Goal: Find specific page/section: Find specific page/section

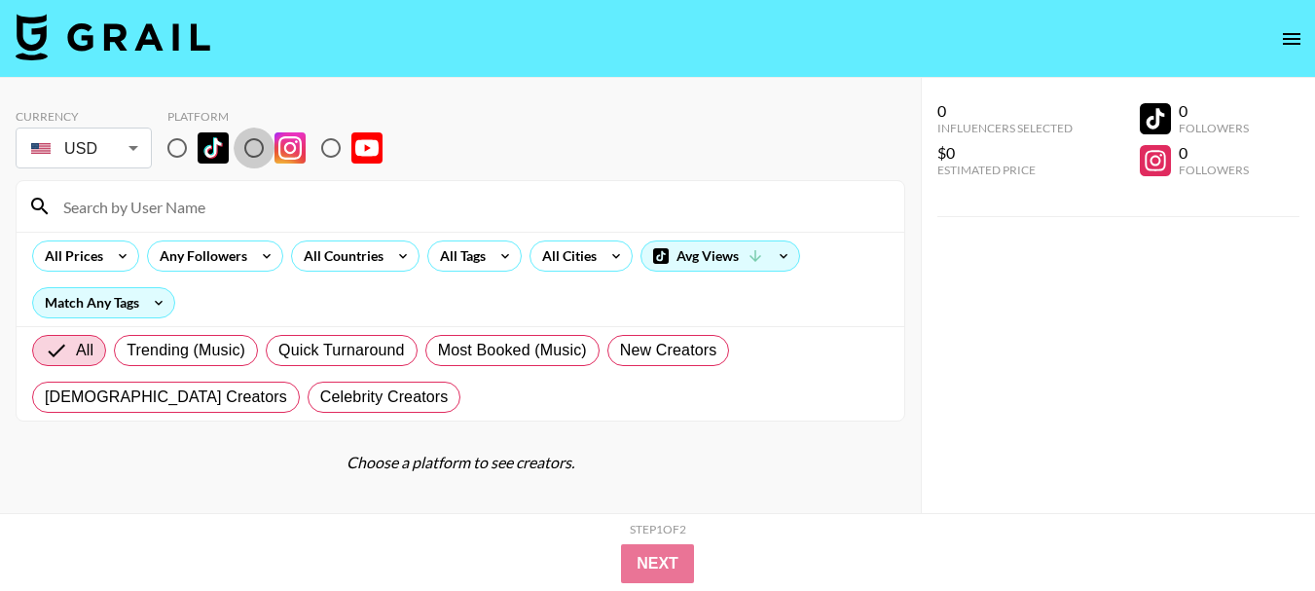
click at [255, 155] on input "radio" at bounding box center [254, 147] width 41 height 41
radio input "true"
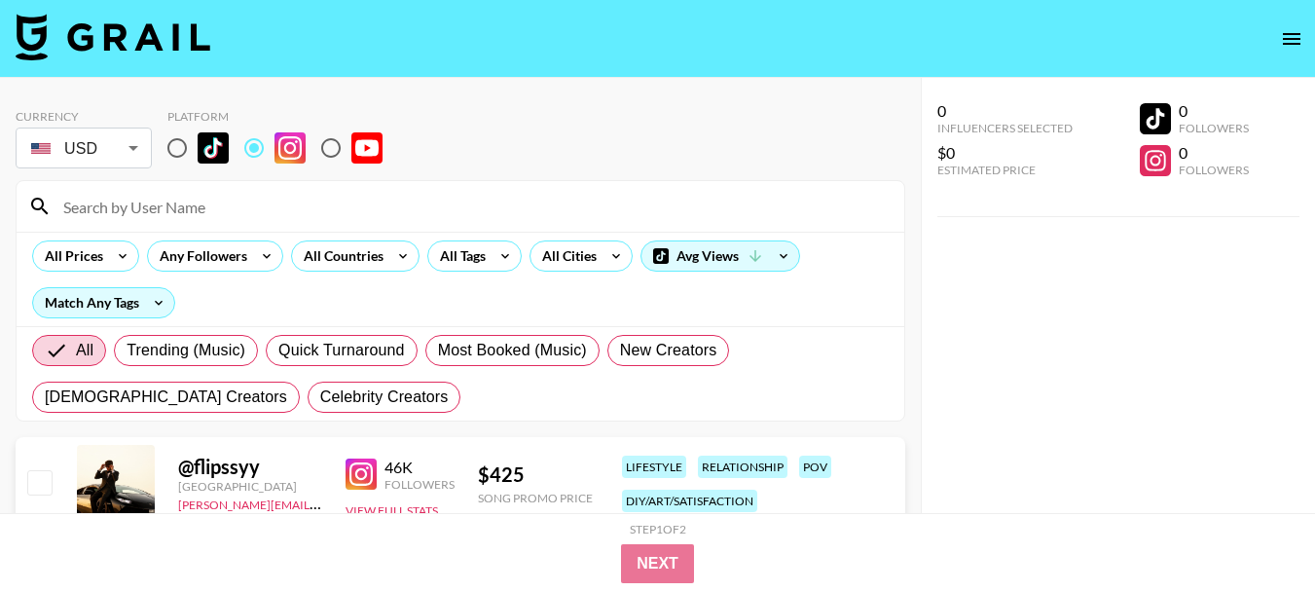
click at [128, 211] on input at bounding box center [472, 206] width 841 height 31
paste input "raineemery"
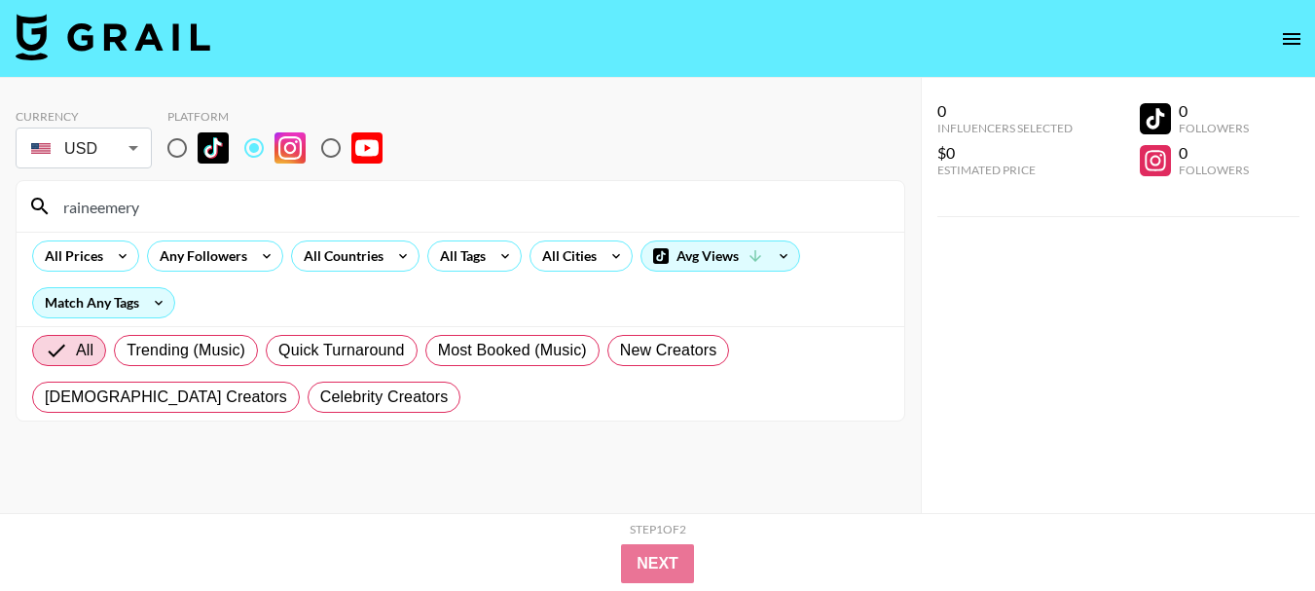
type input "raineemery"
click at [125, 209] on input "raineemery" at bounding box center [472, 206] width 841 height 31
click at [124, 207] on input "raineemery" at bounding box center [472, 206] width 841 height 31
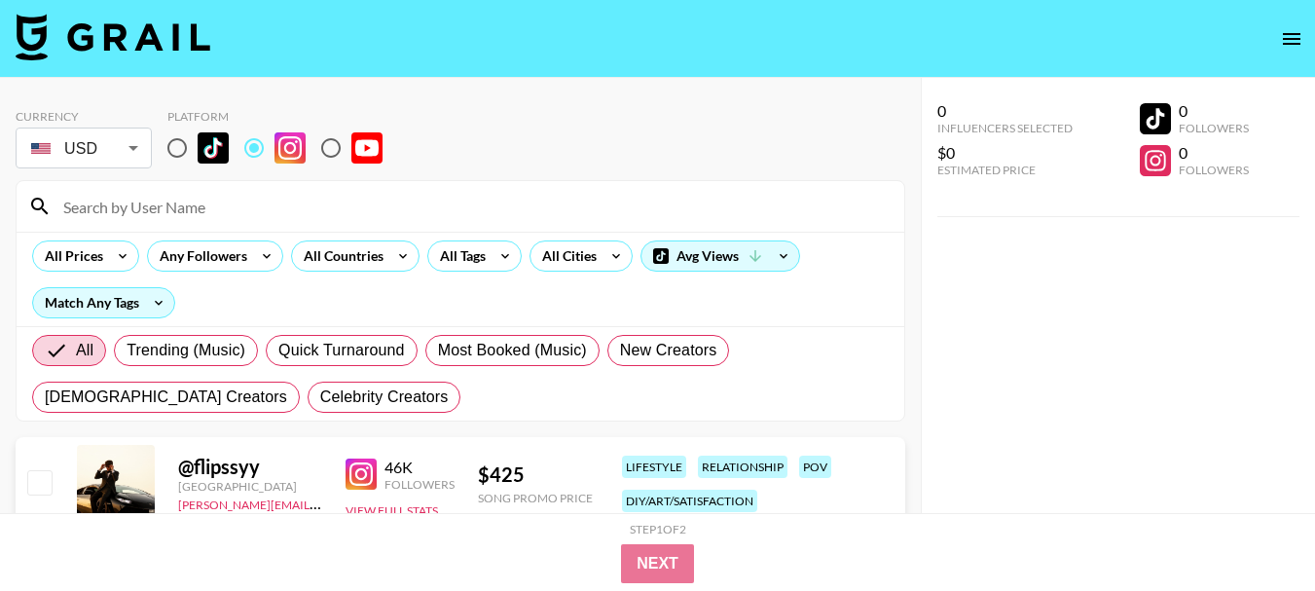
paste input "movementbydavid"
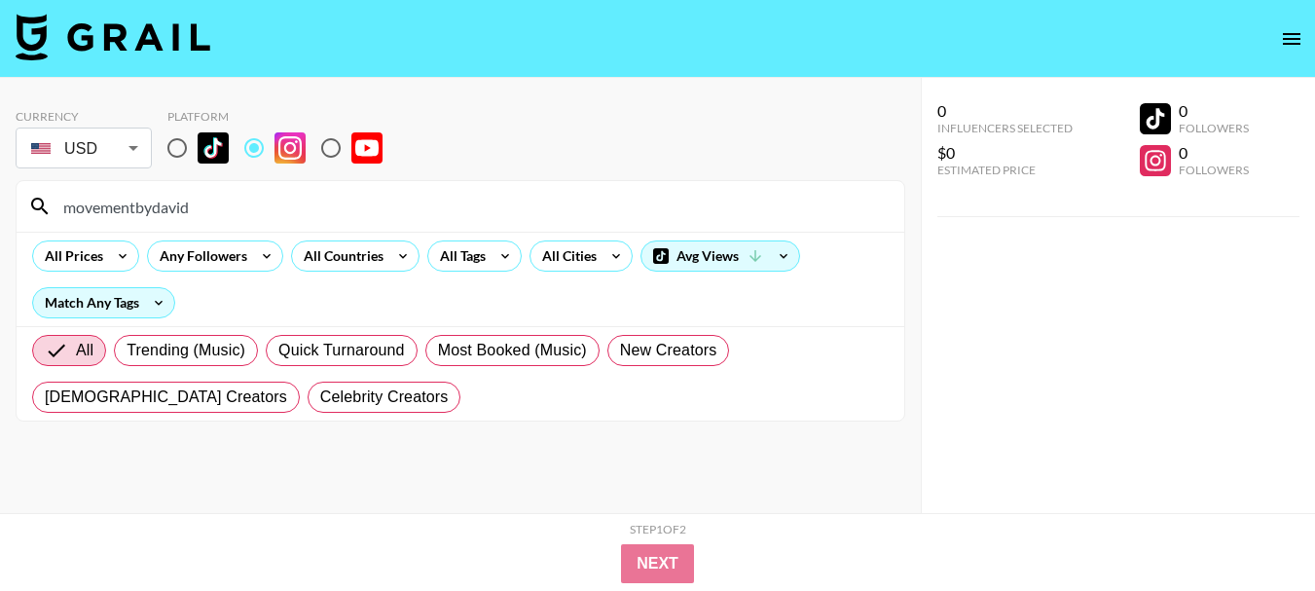
type input "movementbydavid"
click at [135, 205] on input "movementbydavid" at bounding box center [472, 206] width 841 height 31
click at [133, 206] on input "movementbydavid" at bounding box center [472, 206] width 841 height 31
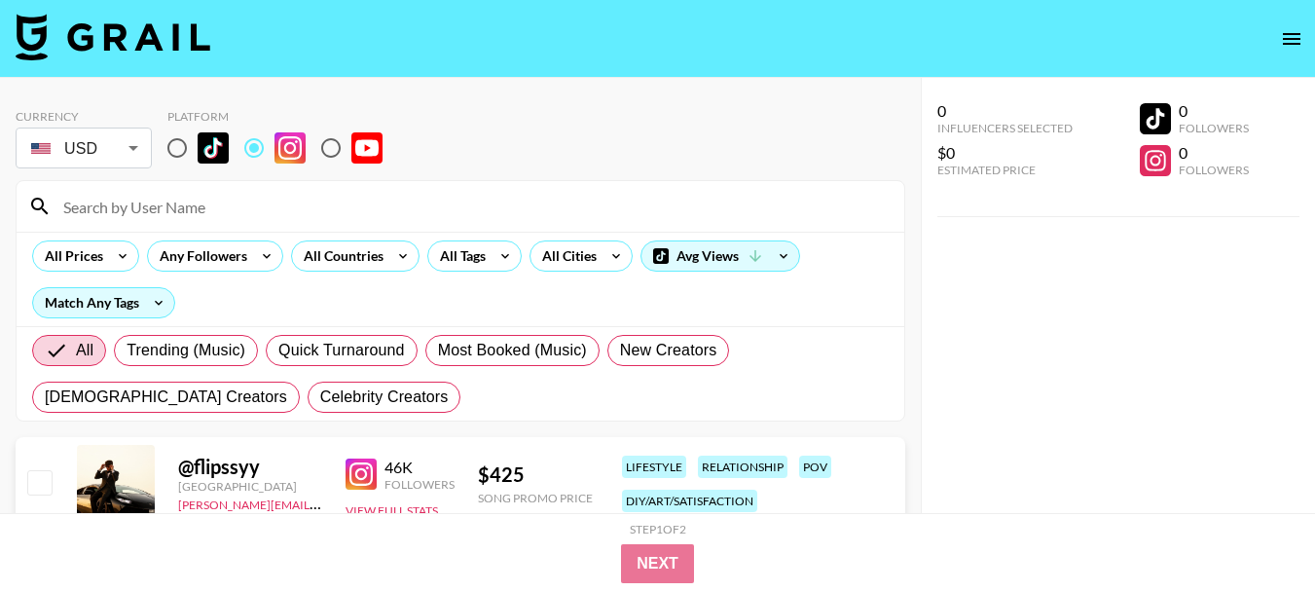
paste input "jacobwitzling"
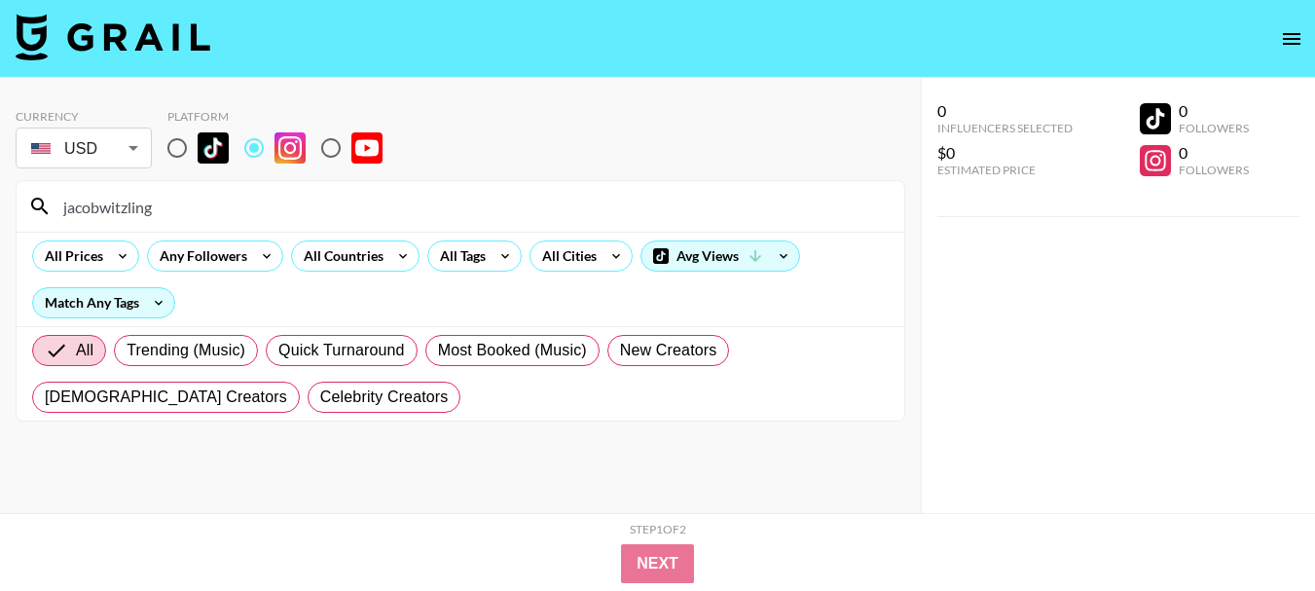
type input "jacobwitzling"
click at [109, 216] on input "jacobwitzling" at bounding box center [472, 206] width 841 height 31
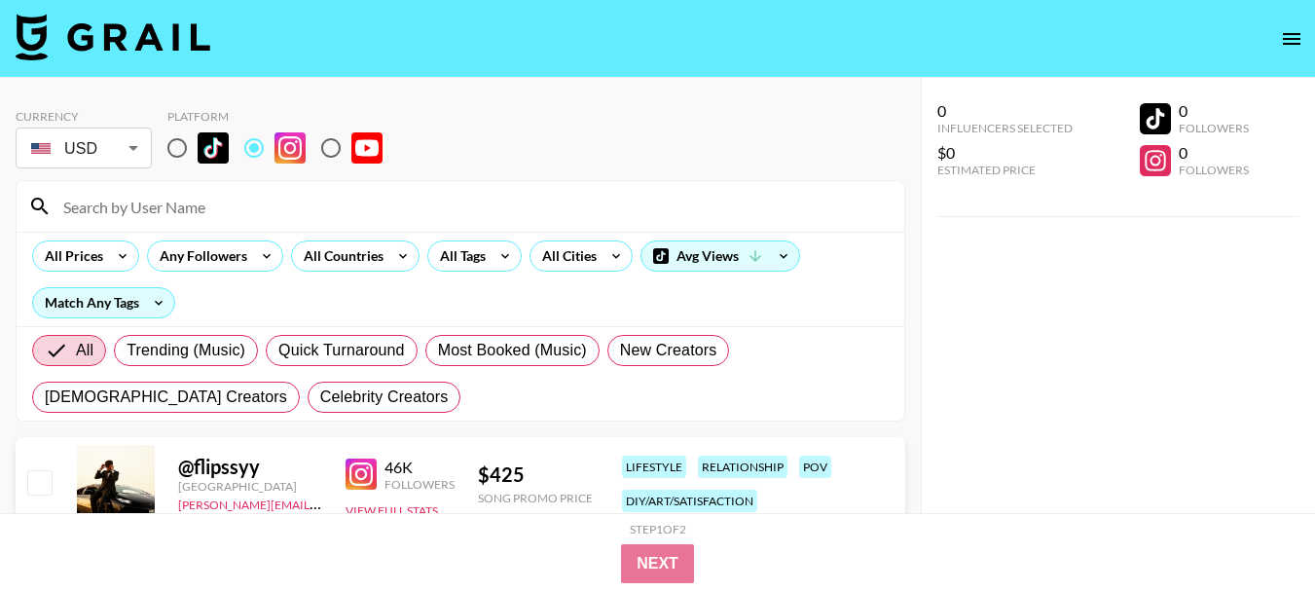
paste input "jacobwitzling"
type input "jacobwitzling"
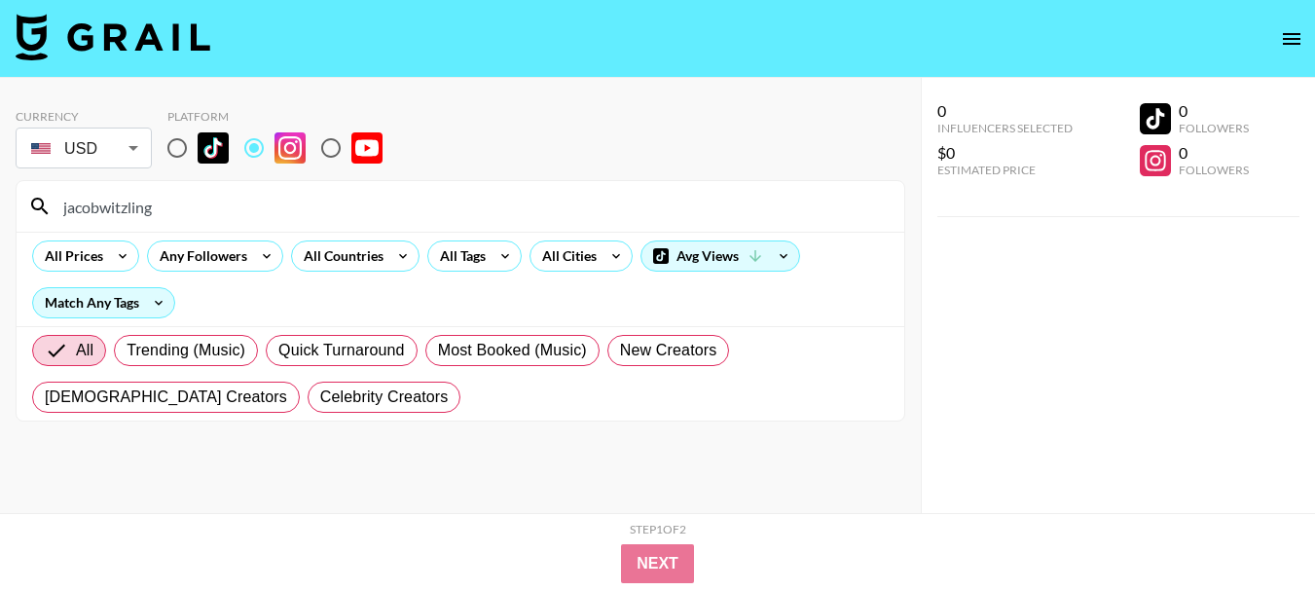
click at [115, 208] on input "jacobwitzling" at bounding box center [472, 206] width 841 height 31
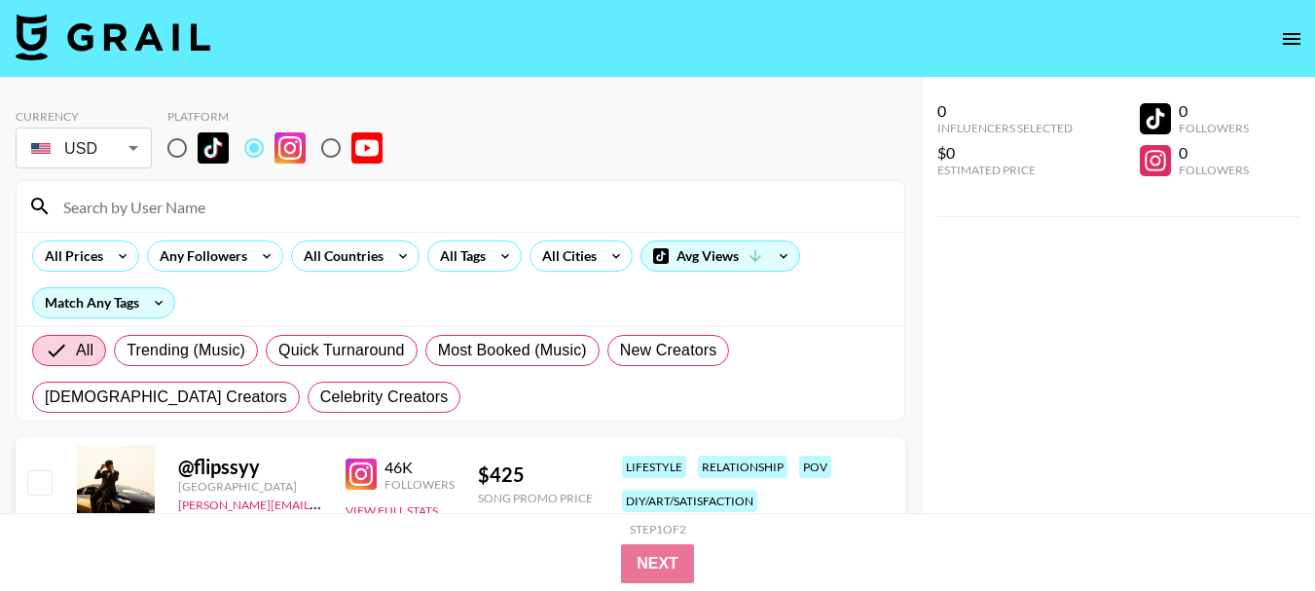
paste input "kimrhodes4reals"
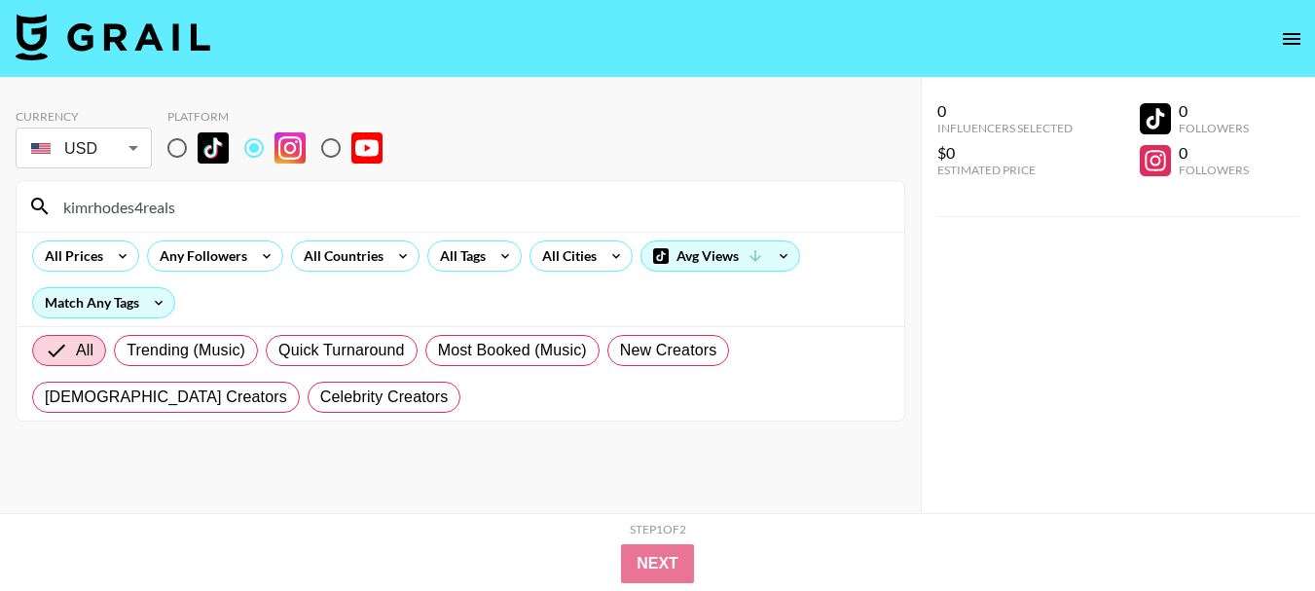
type input "kimrhodes4reals"
click at [123, 201] on input "kimrhodes4reals" at bounding box center [472, 206] width 841 height 31
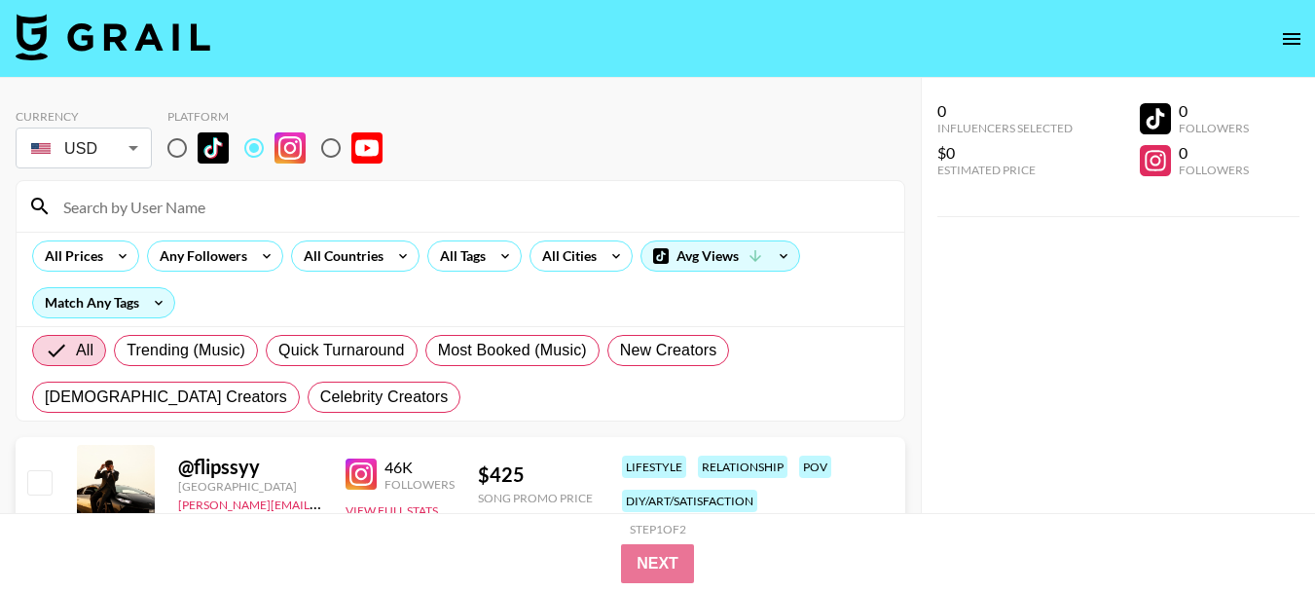
paste input "[MEDICAL_DATA]_love_"
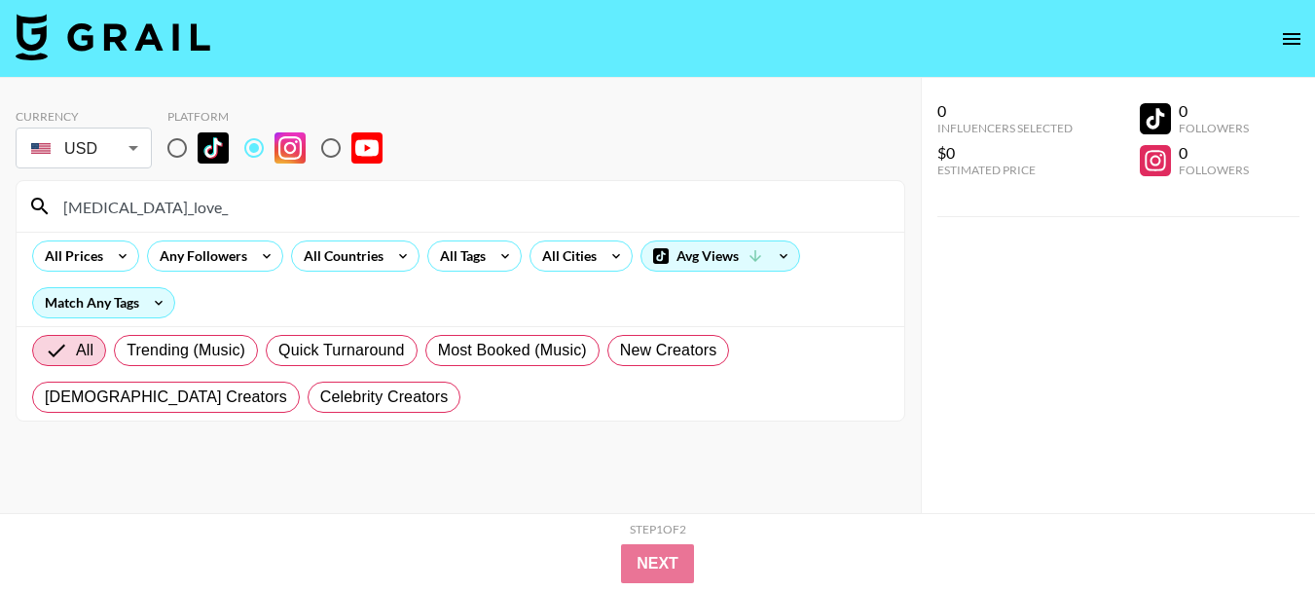
type input "[MEDICAL_DATA]_love_"
click at [77, 200] on input "[MEDICAL_DATA]_love_" at bounding box center [472, 206] width 841 height 31
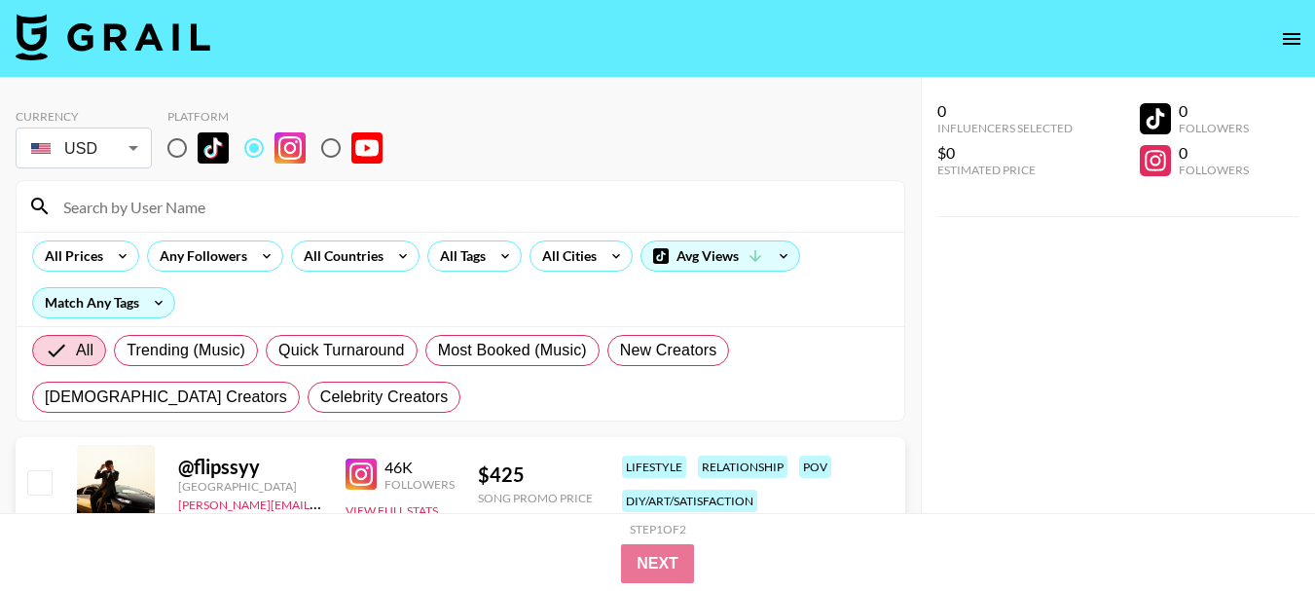
paste input "ekaterinashelehova"
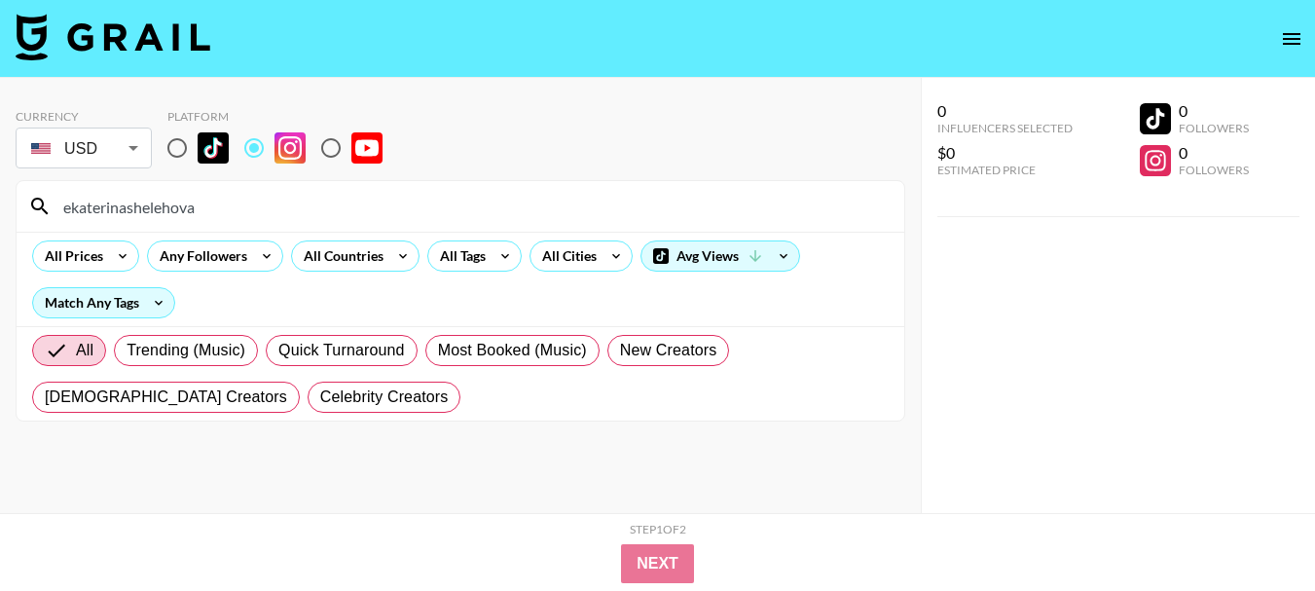
type input "ekaterinashelehova"
click at [169, 211] on input "ekaterinashelehova" at bounding box center [472, 206] width 841 height 31
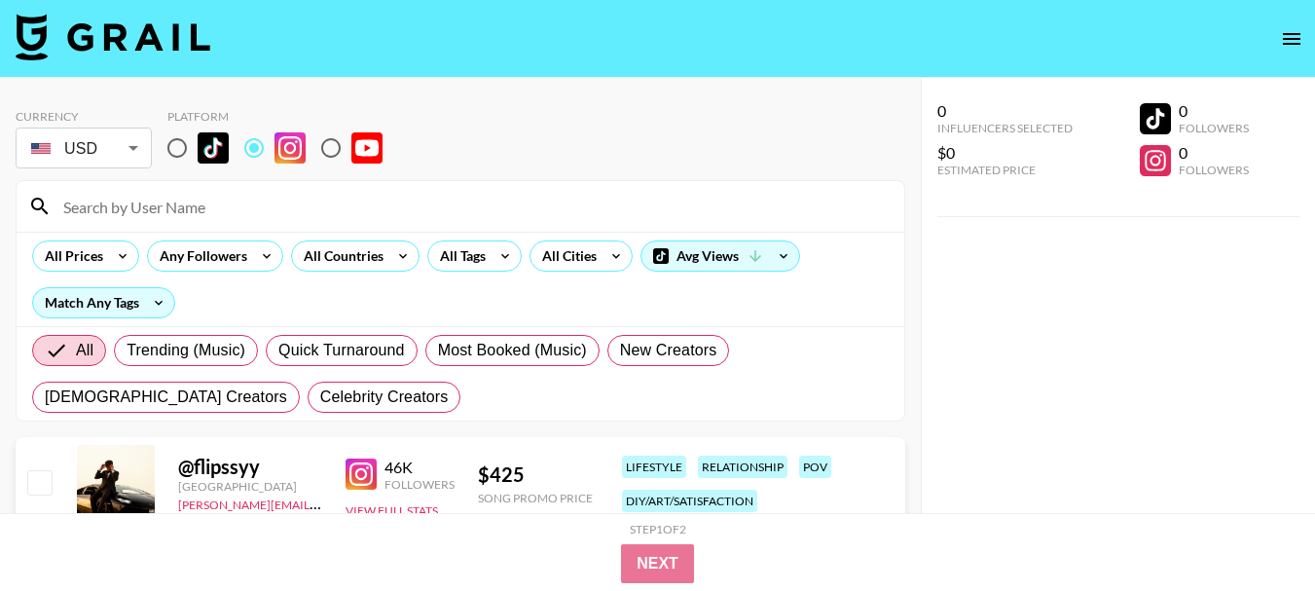
paste input "chainsawjenna"
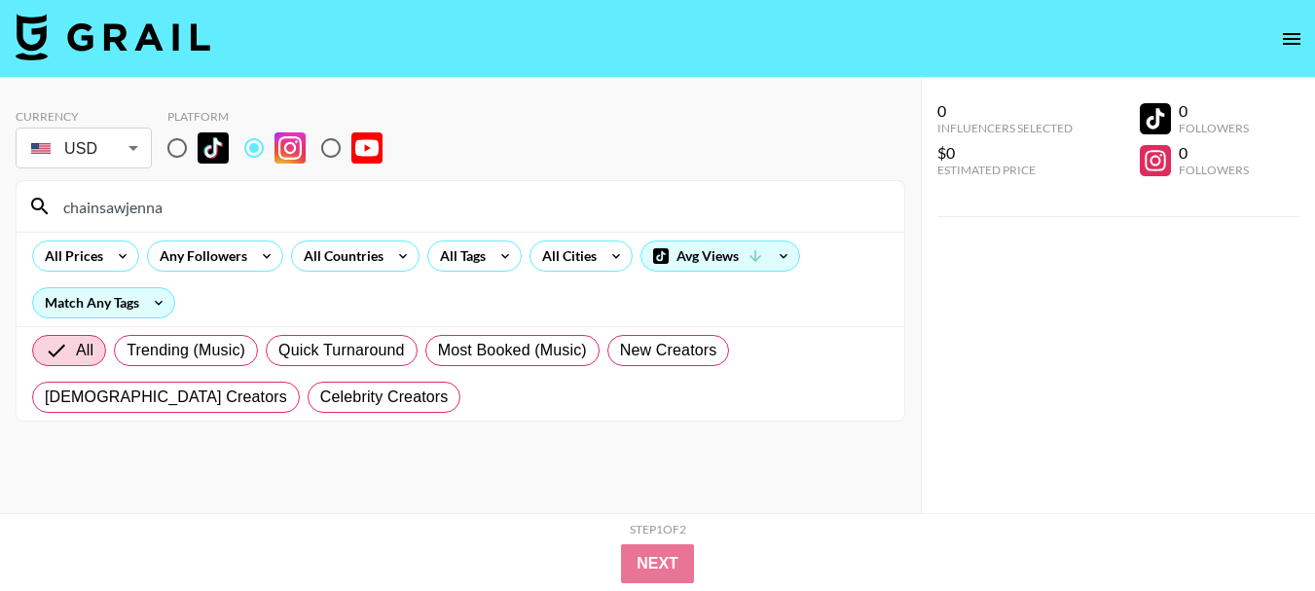
type input "chainsawjenna"
click at [125, 214] on input "chainsawjenna" at bounding box center [472, 206] width 841 height 31
click at [126, 214] on input "chainsawjenna" at bounding box center [472, 206] width 841 height 31
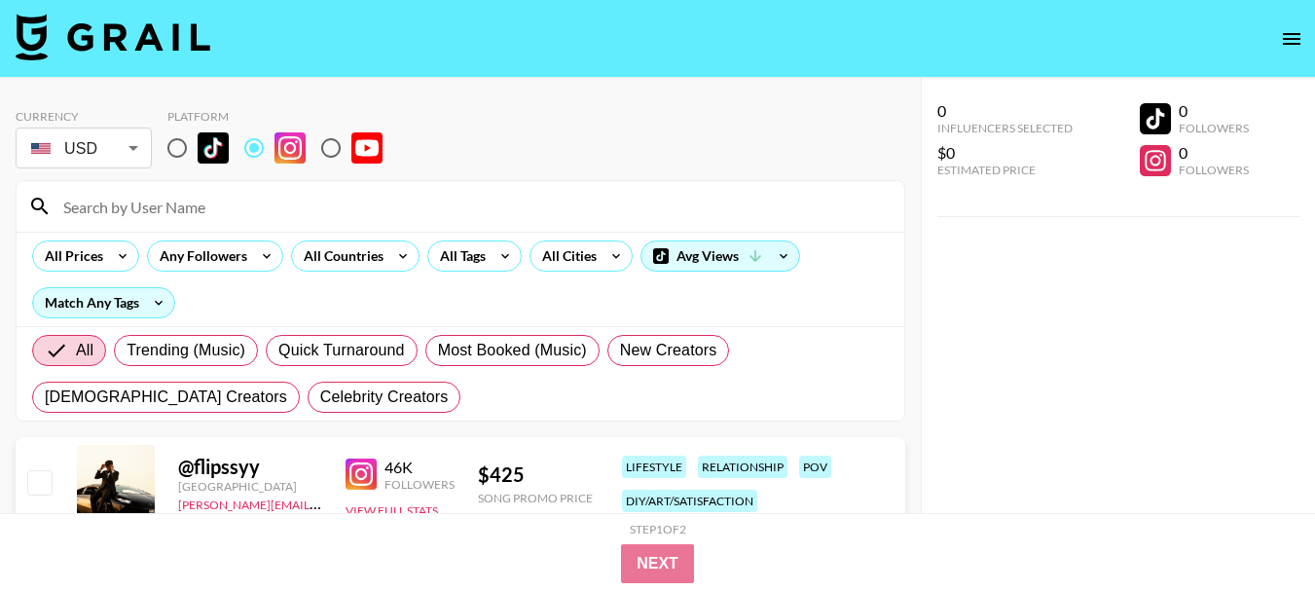
paste input "maximumclaire"
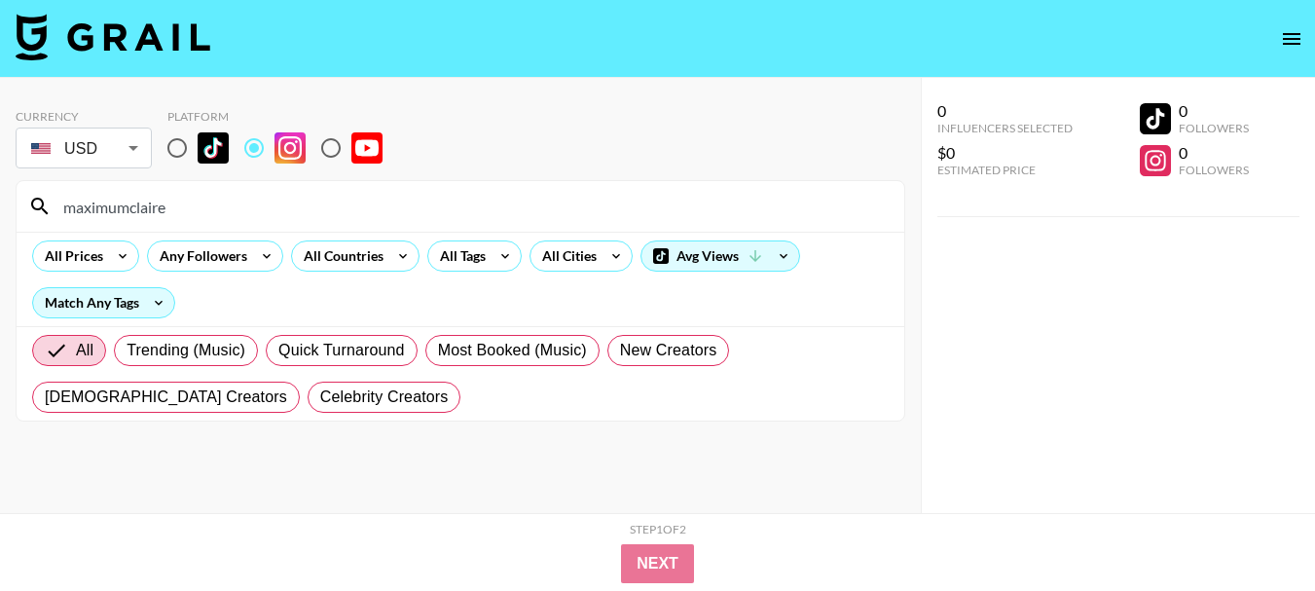
type input "maximumclaire"
click at [133, 210] on input "maximumclaire" at bounding box center [472, 206] width 841 height 31
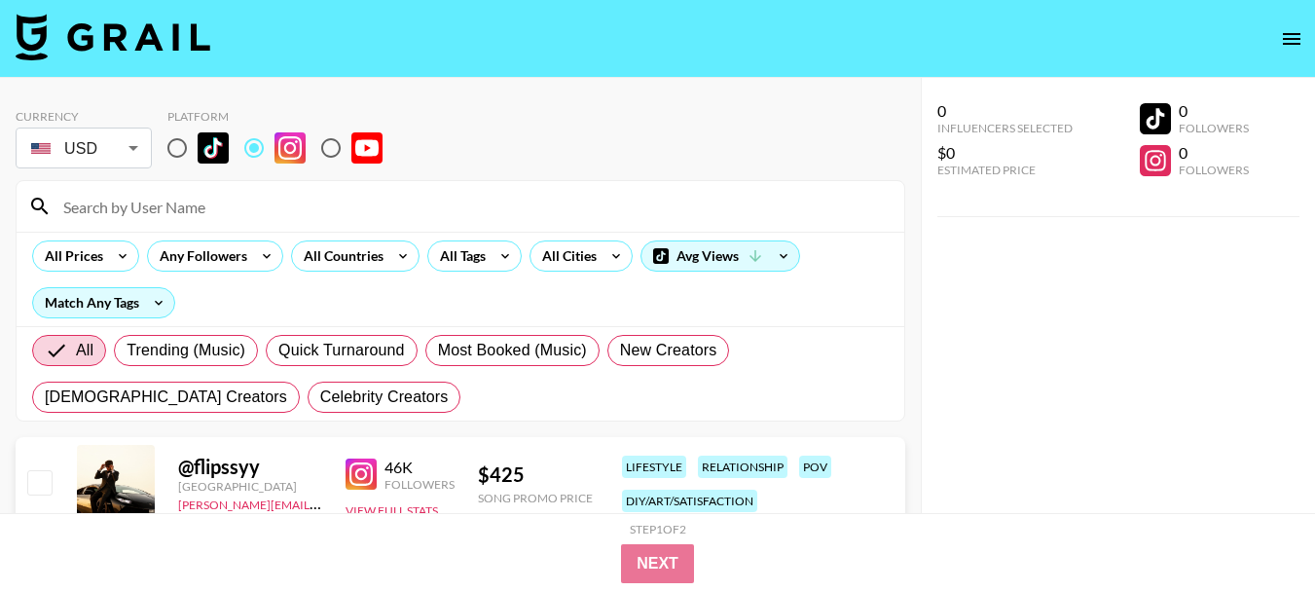
paste input "missmalindakat"
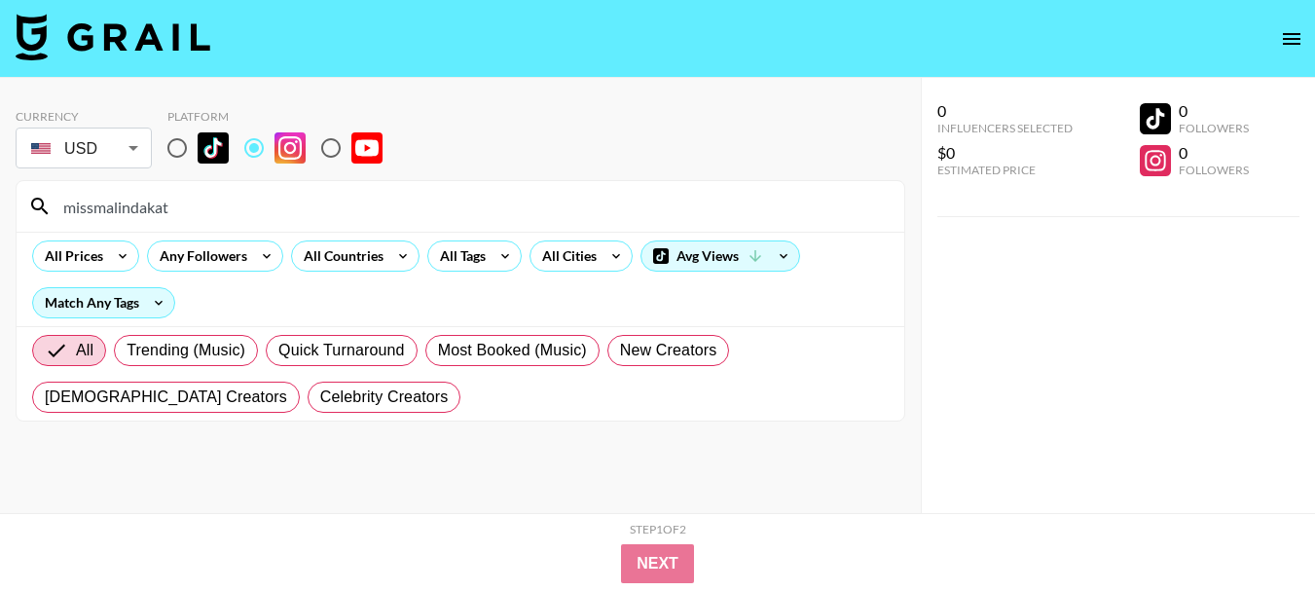
type input "missmalindakat"
click at [132, 213] on input "missmalindakat" at bounding box center [472, 206] width 841 height 31
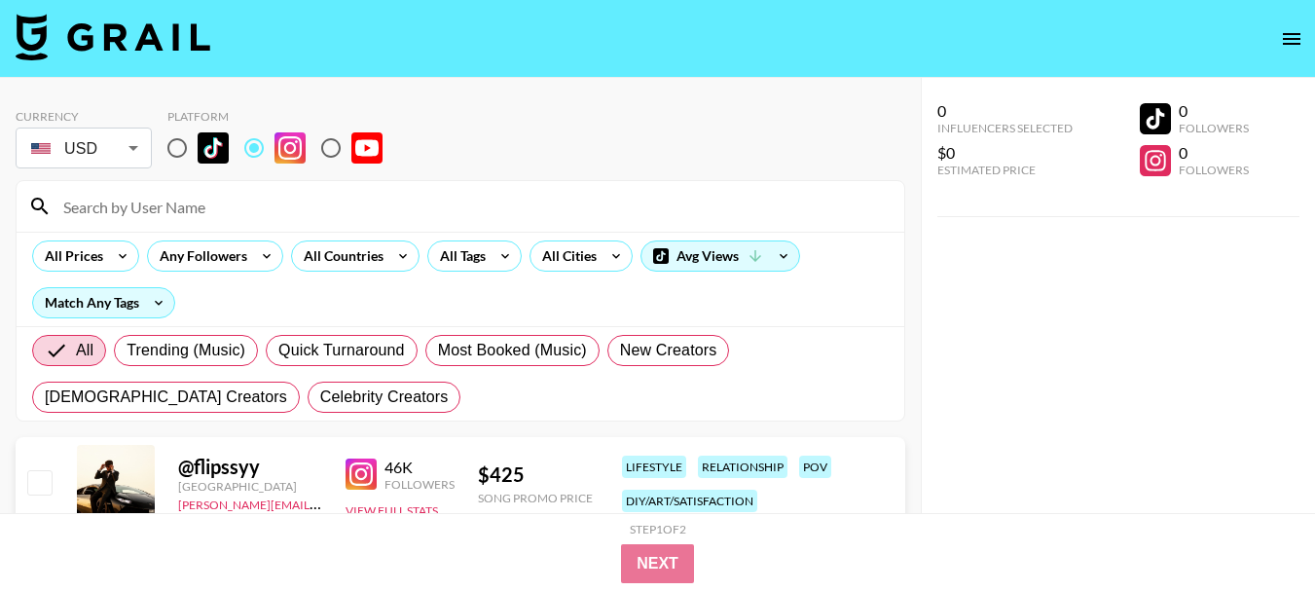
paste input "thenatureeducator"
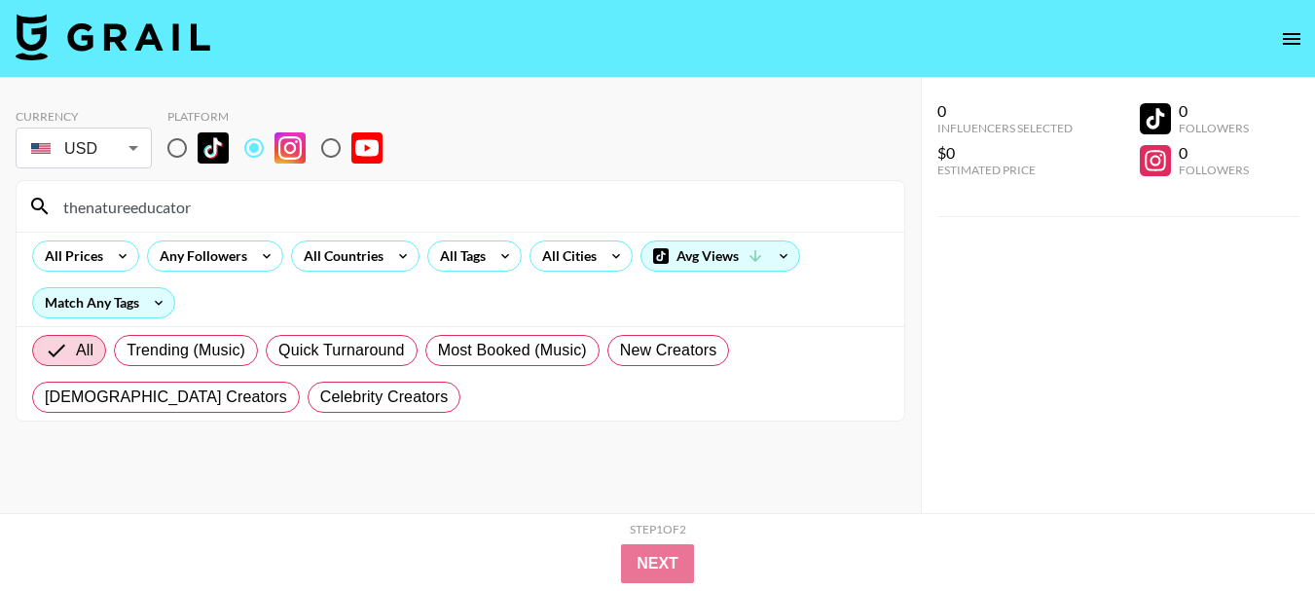
type input "thenatureeducator"
click at [154, 214] on input "thenatureeducator" at bounding box center [472, 206] width 841 height 31
click at [154, 213] on input "thenatureeducator" at bounding box center [472, 206] width 841 height 31
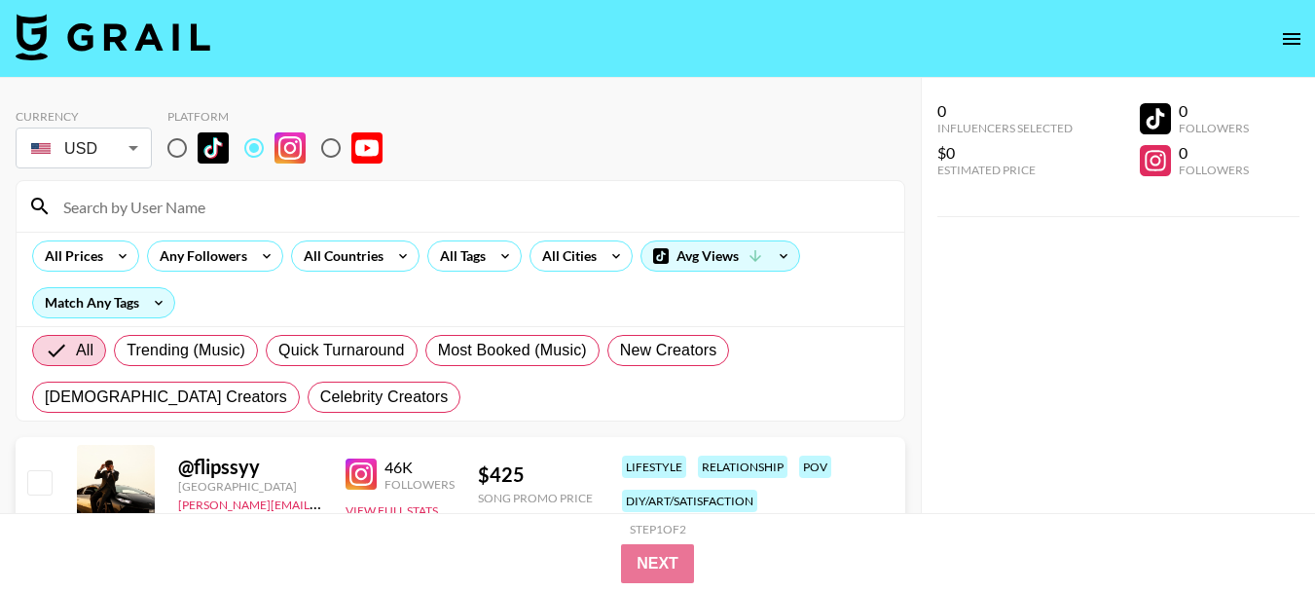
paste input "[PERSON_NAME].bonnie_"
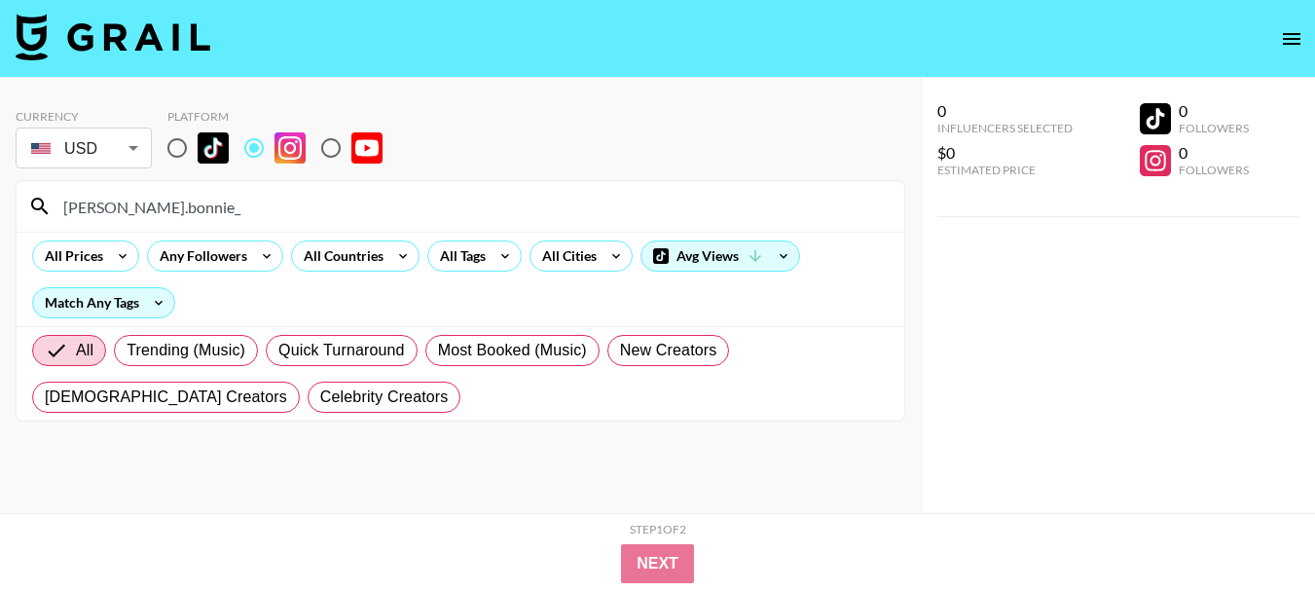
type input "[PERSON_NAME].bonnie_"
click at [111, 214] on input "[PERSON_NAME].bonnie_" at bounding box center [472, 206] width 841 height 31
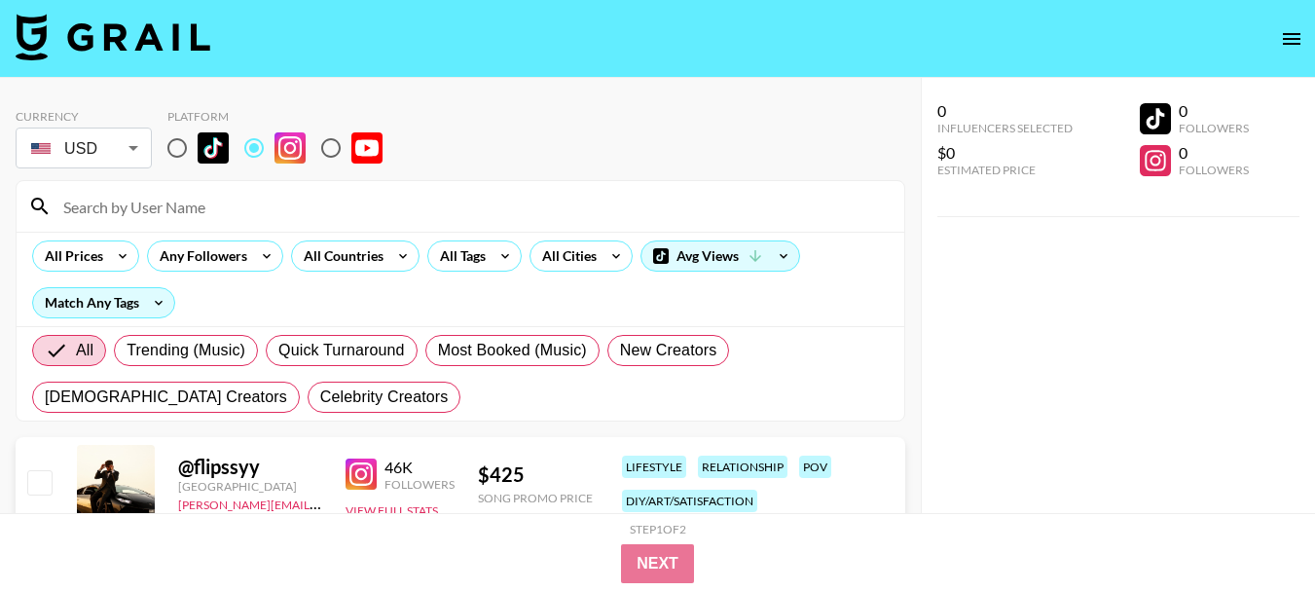
paste input "pattygurdy"
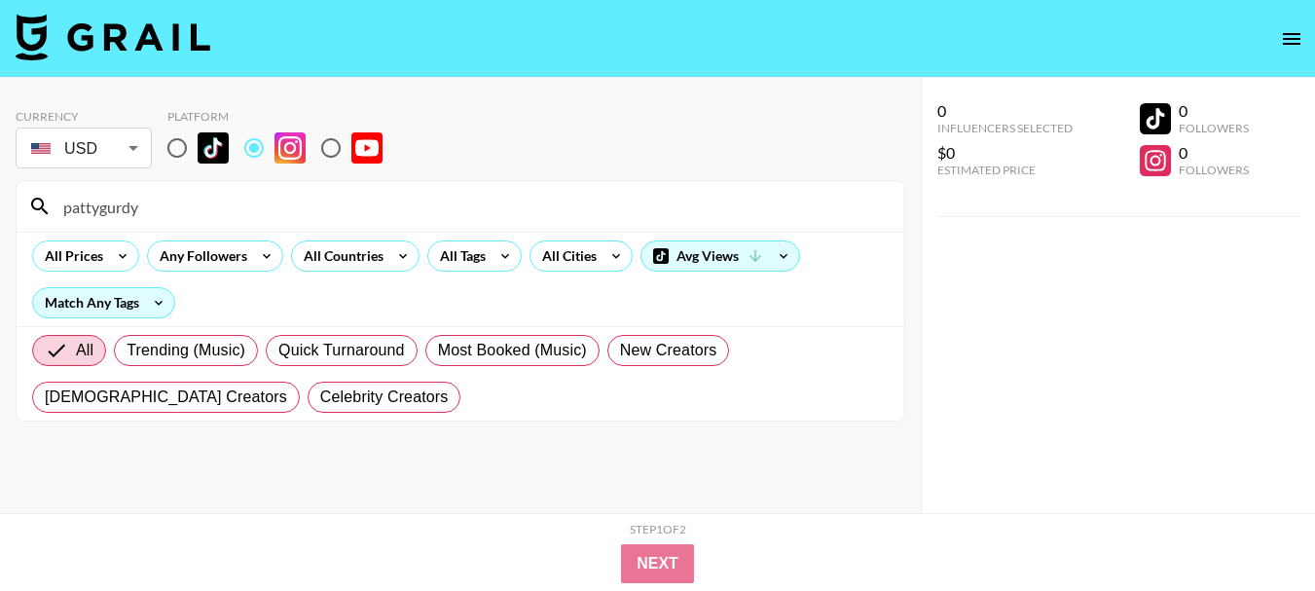
type input "pattygurdy"
click at [108, 212] on input "pattygurdy" at bounding box center [472, 206] width 841 height 31
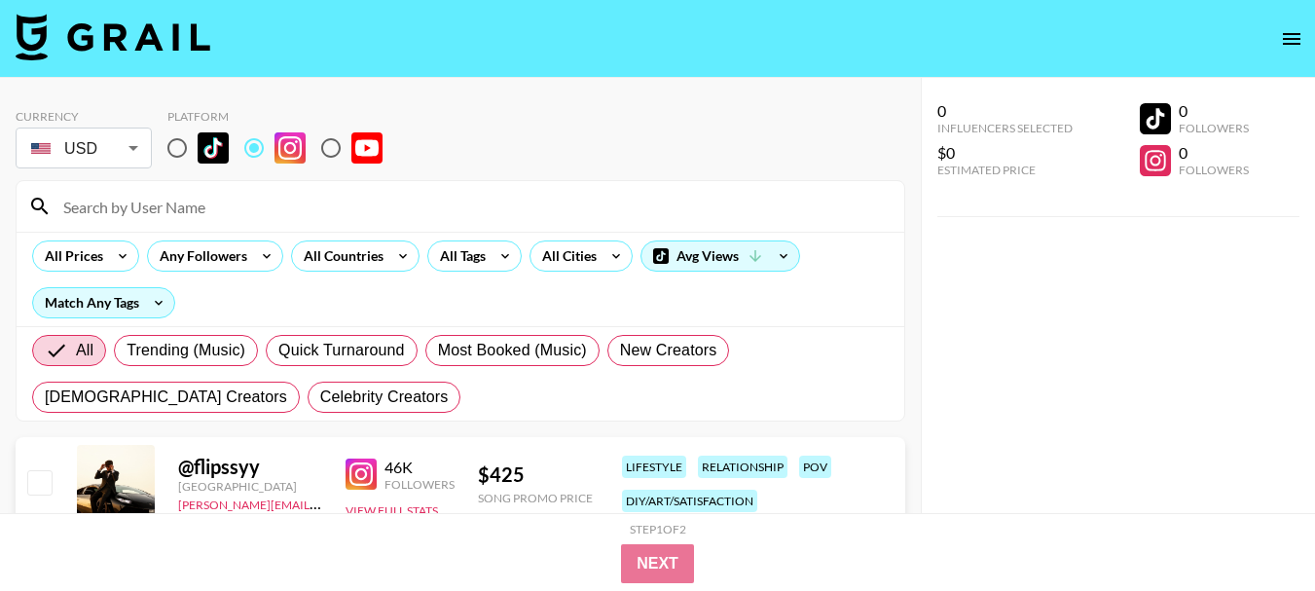
paste input "missfenderr"
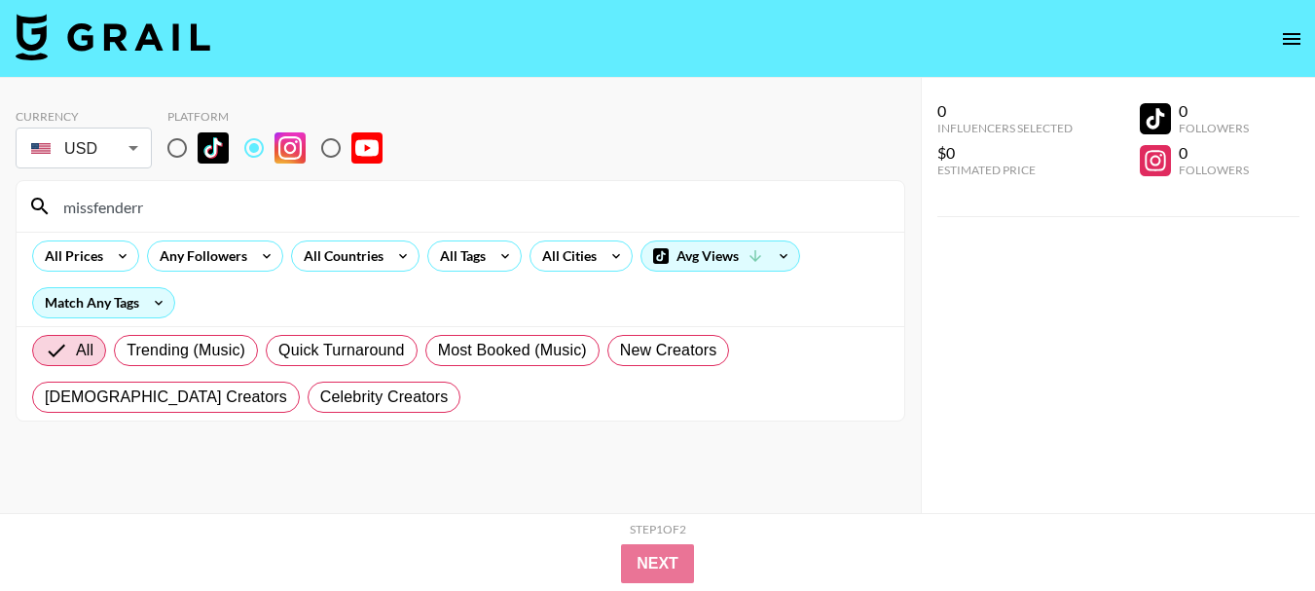
type input "missfenderr"
click at [126, 199] on input "missfenderr" at bounding box center [472, 206] width 841 height 31
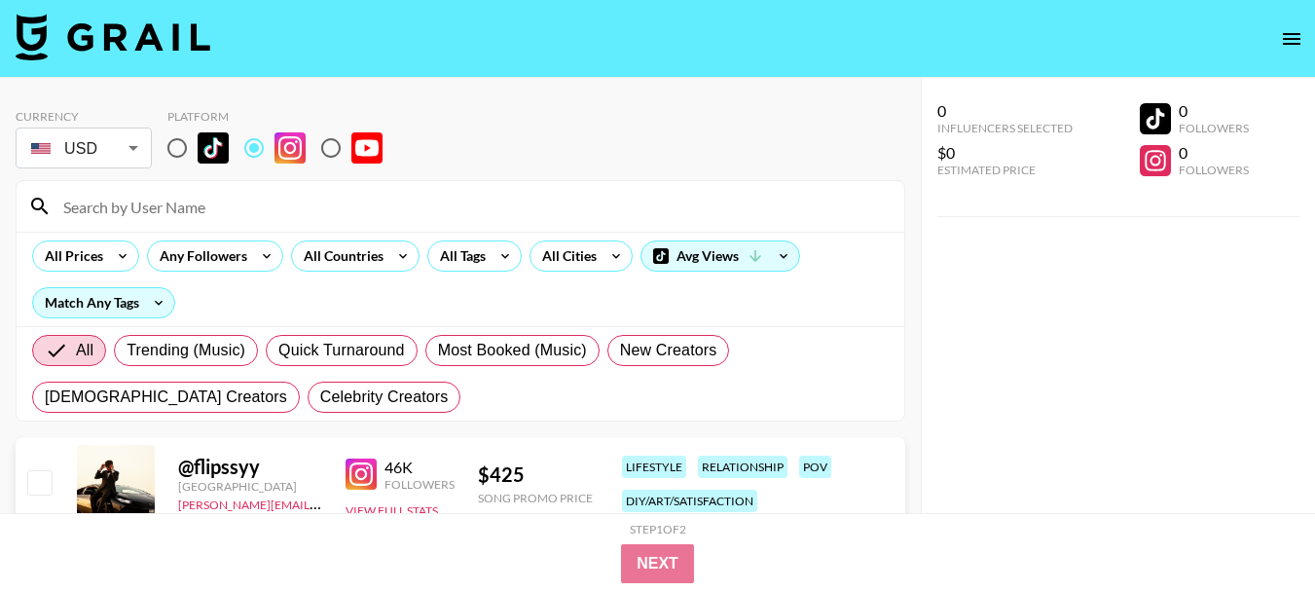
paste input "lumberbarbie"
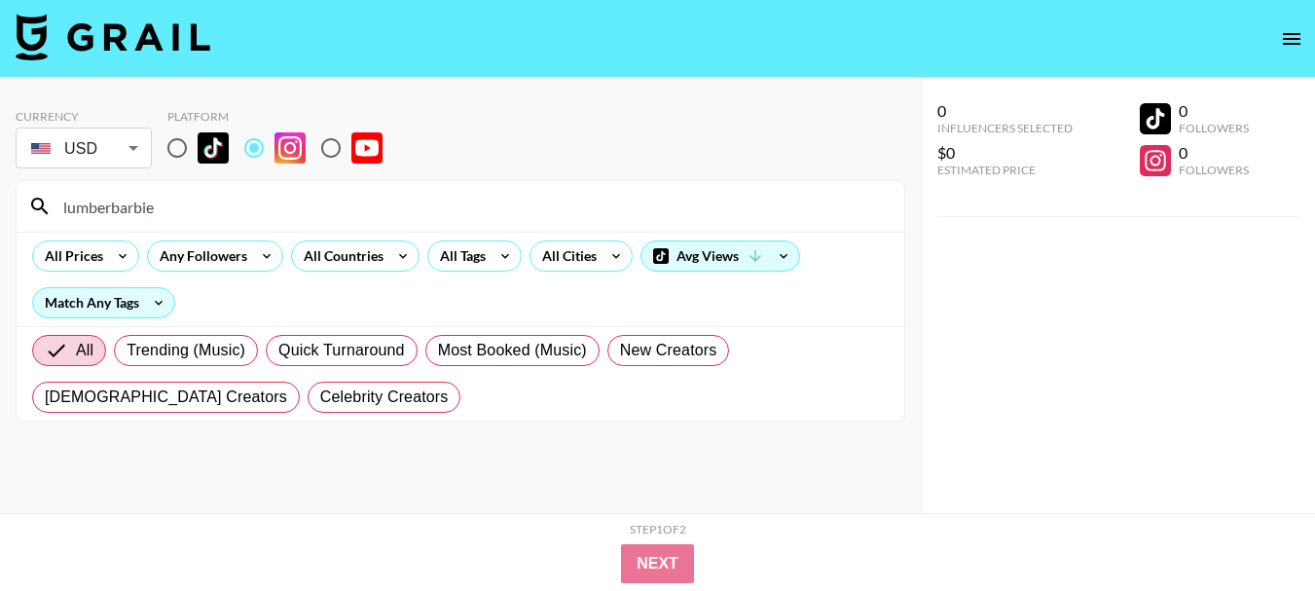
type input "lumberbarbie"
click at [104, 198] on input "lumberbarbie" at bounding box center [472, 206] width 841 height 31
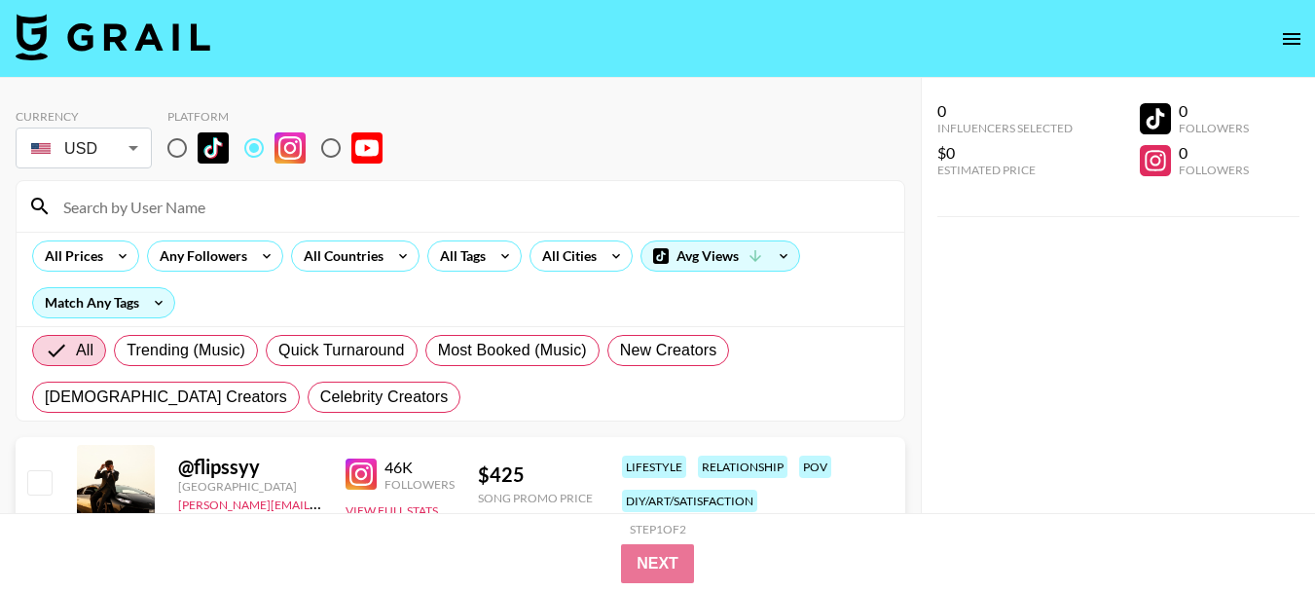
paste input "noteasybeinwheezy"
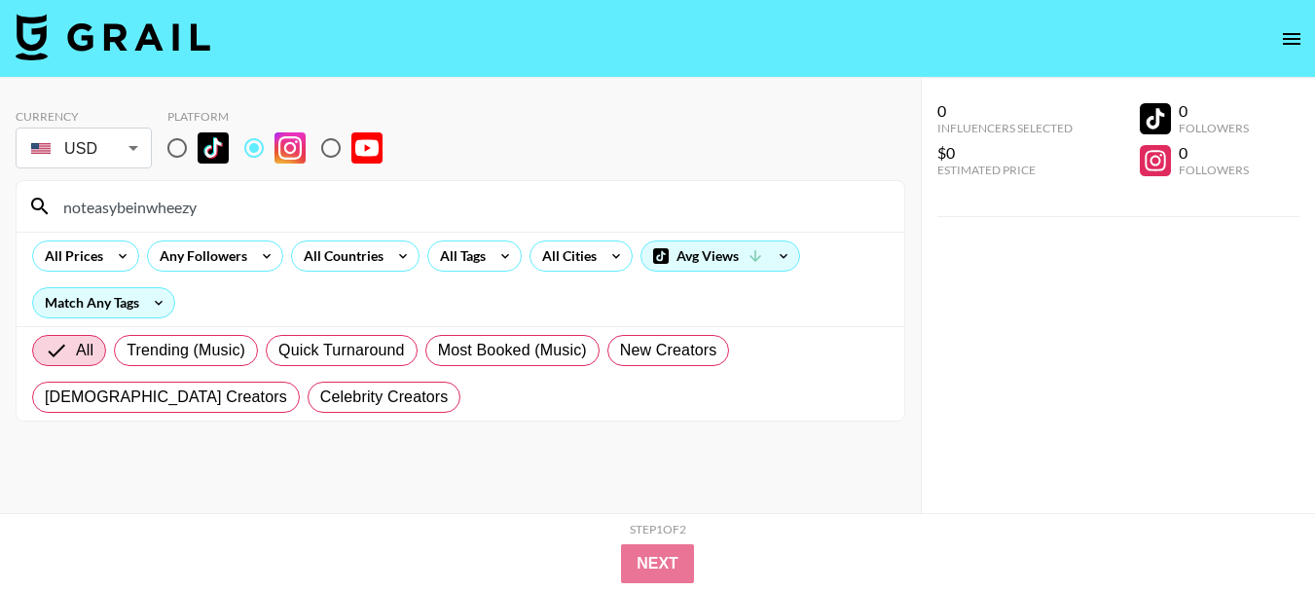
type input "noteasybeinwheezy"
click at [102, 204] on input "noteasybeinwheezy" at bounding box center [472, 206] width 841 height 31
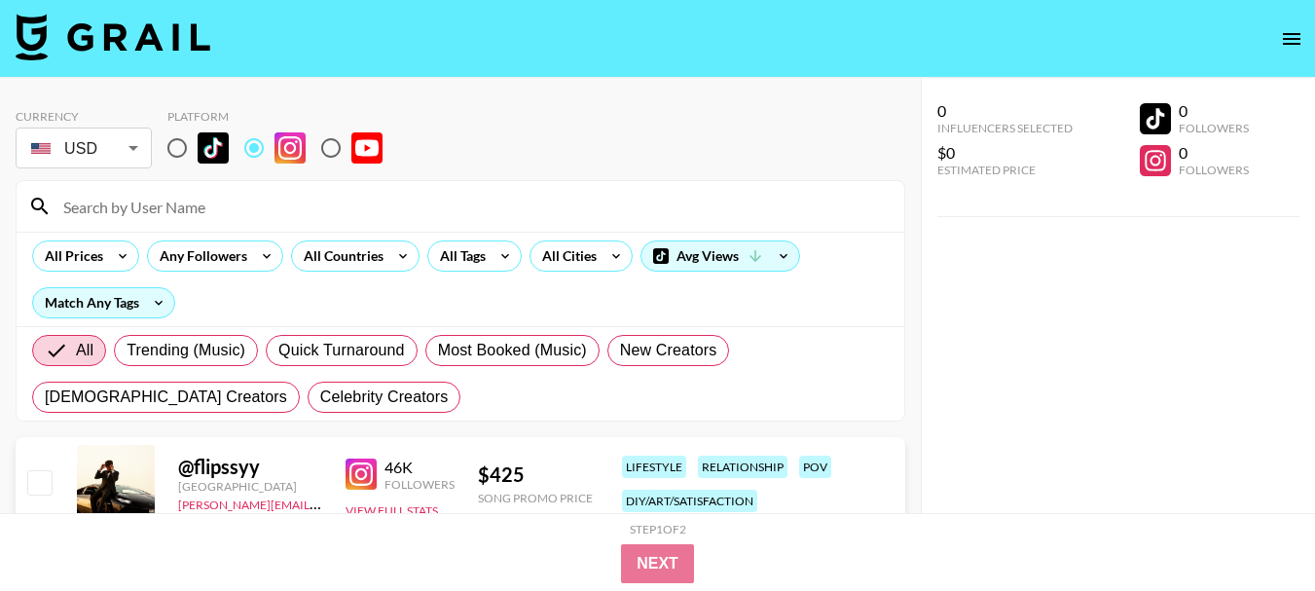
paste input "noteasybeinwheezy"
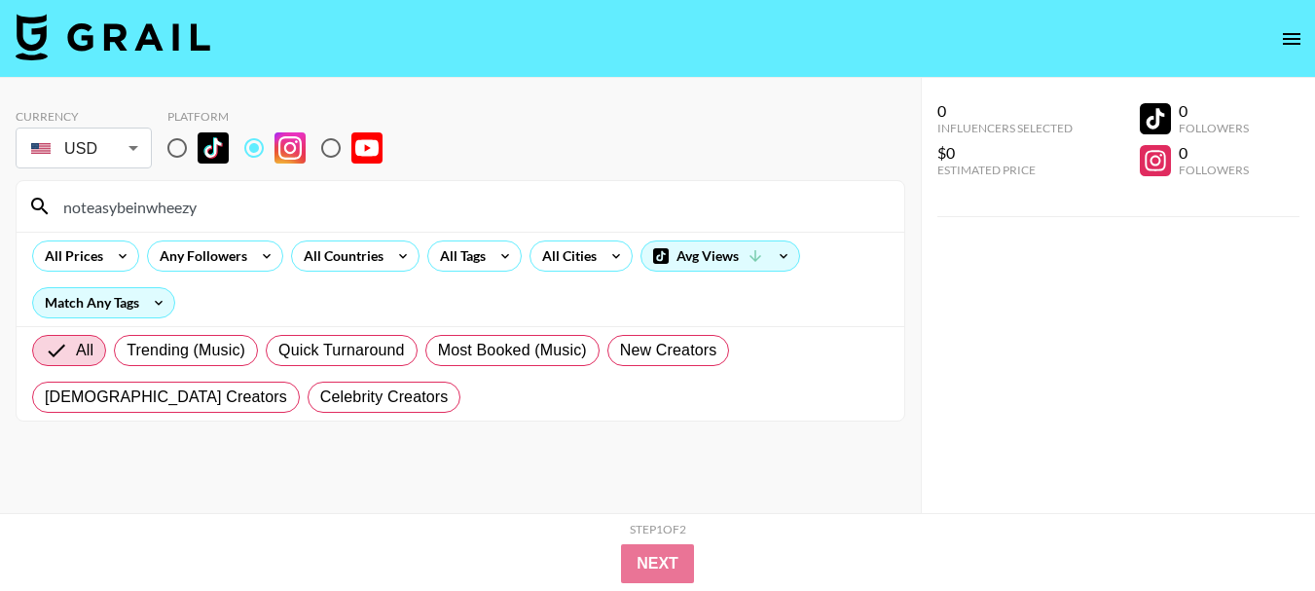
type input "noteasybeinwheezy"
click at [152, 219] on input "noteasybeinwheezy" at bounding box center [472, 206] width 841 height 31
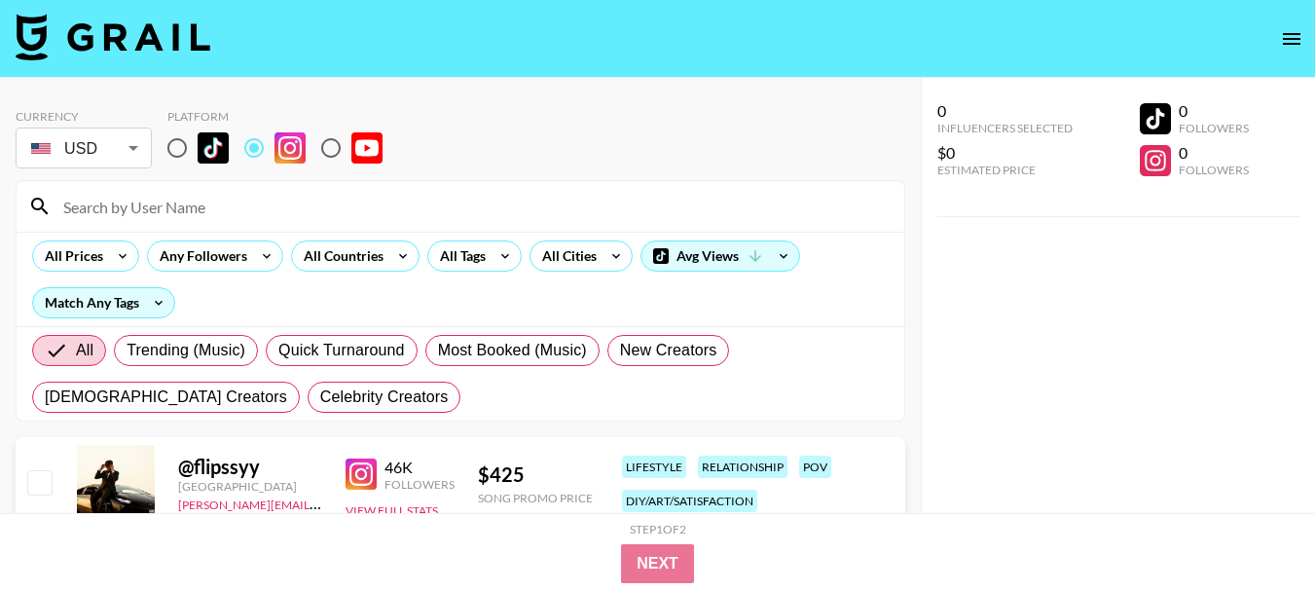
paste input "leahhoughtalingwoodworking"
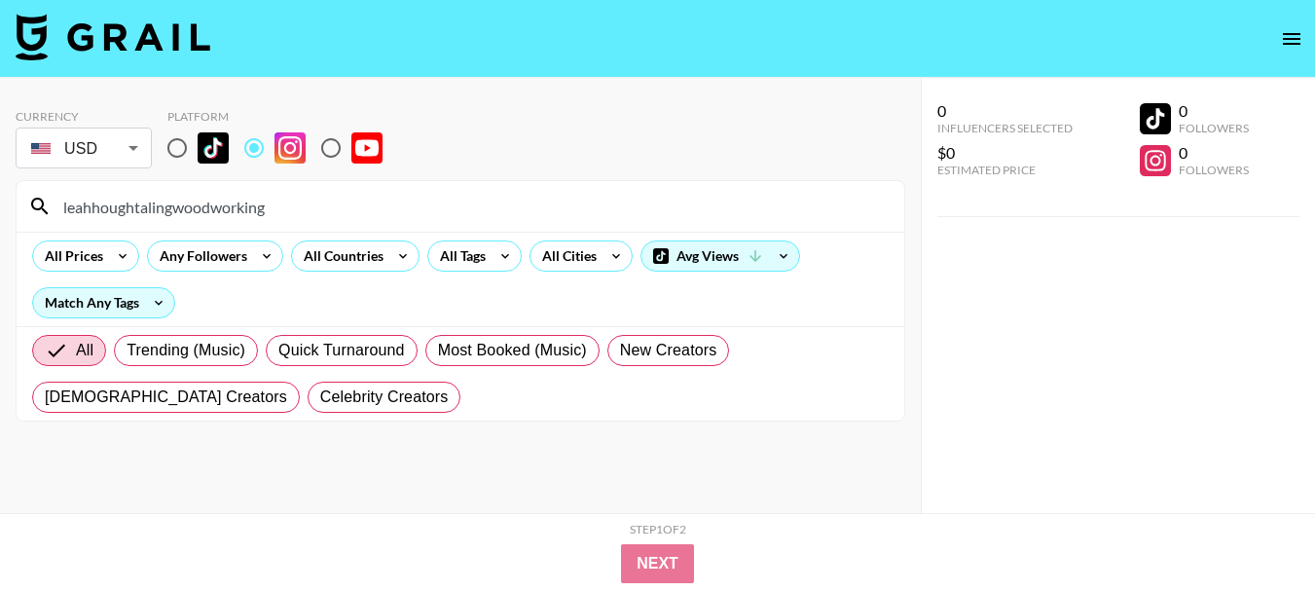
type input "leahhoughtalingwoodworking"
click at [135, 206] on input "leahhoughtalingwoodworking" at bounding box center [472, 206] width 841 height 31
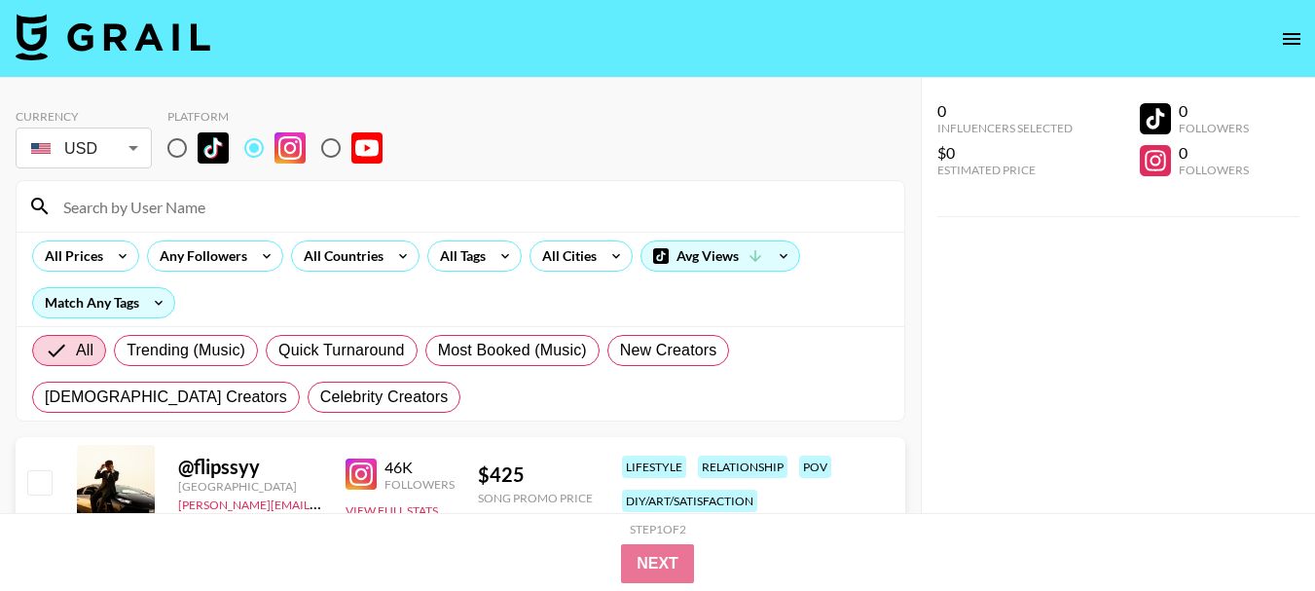
paste input "tree_being"
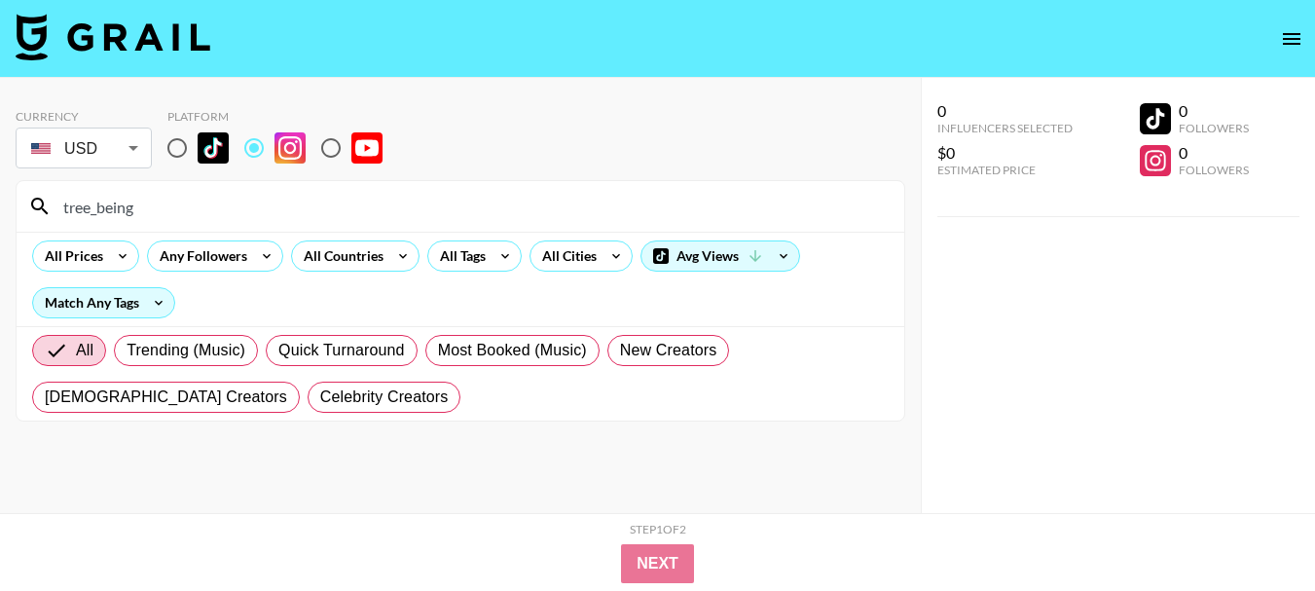
type input "tree_being"
click at [99, 199] on input "tree_being" at bounding box center [472, 206] width 841 height 31
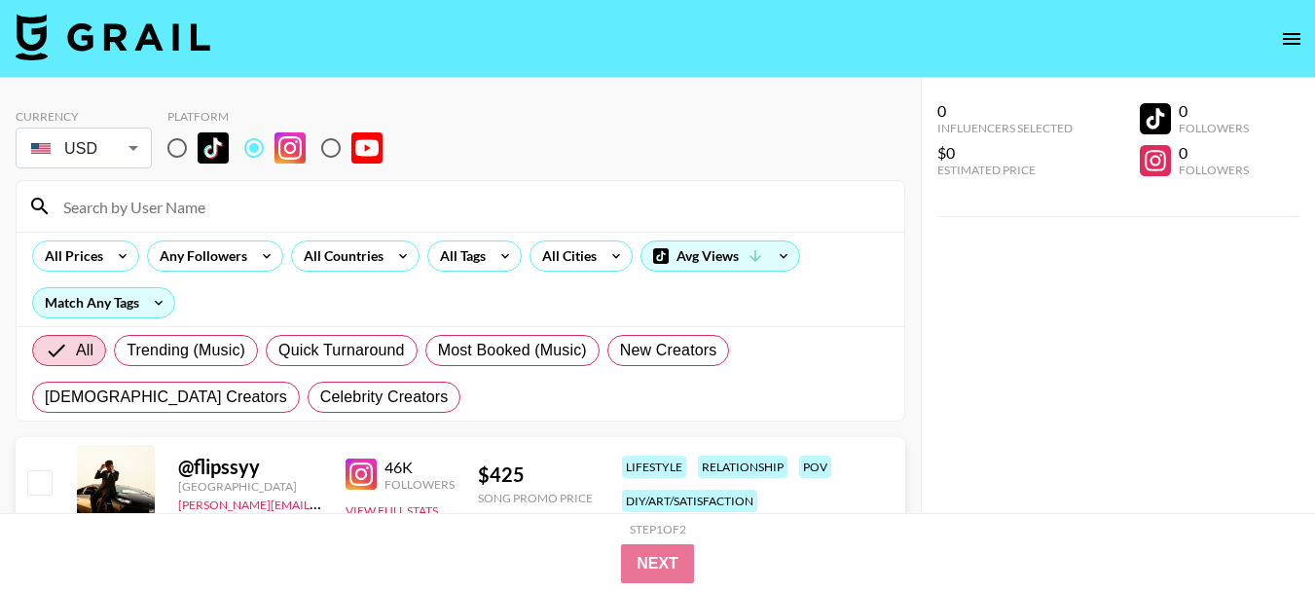
paste input "foraged.by.fern"
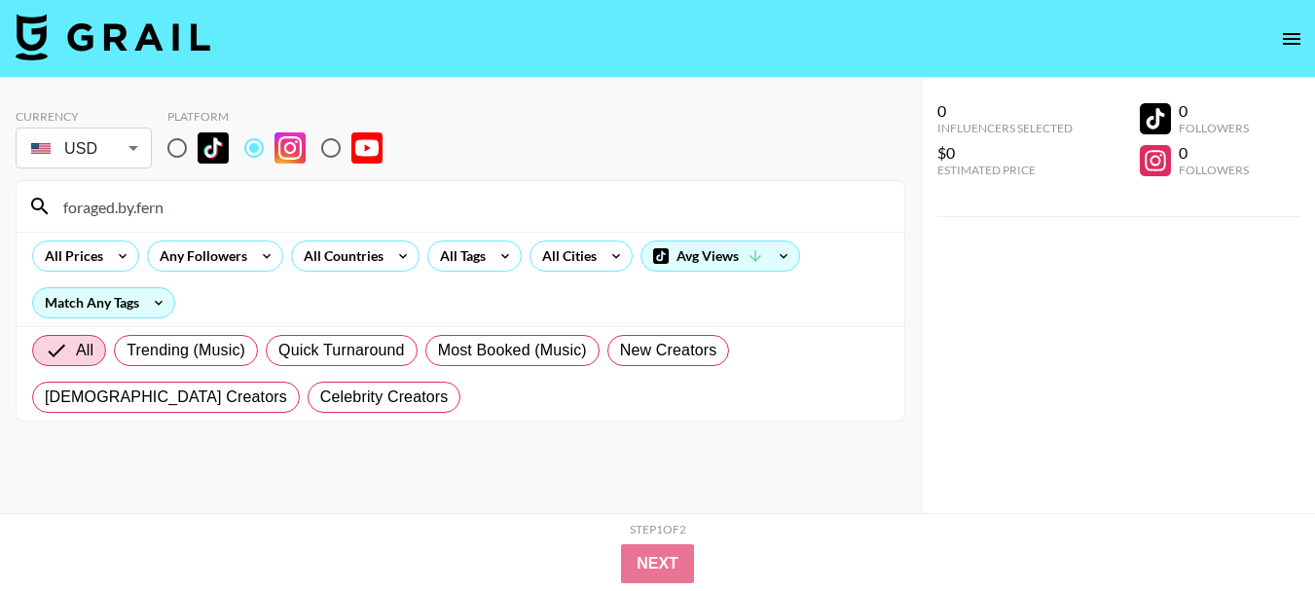
type input "foraged.by.fern"
click at [112, 203] on input "foraged.by.fern" at bounding box center [472, 206] width 841 height 31
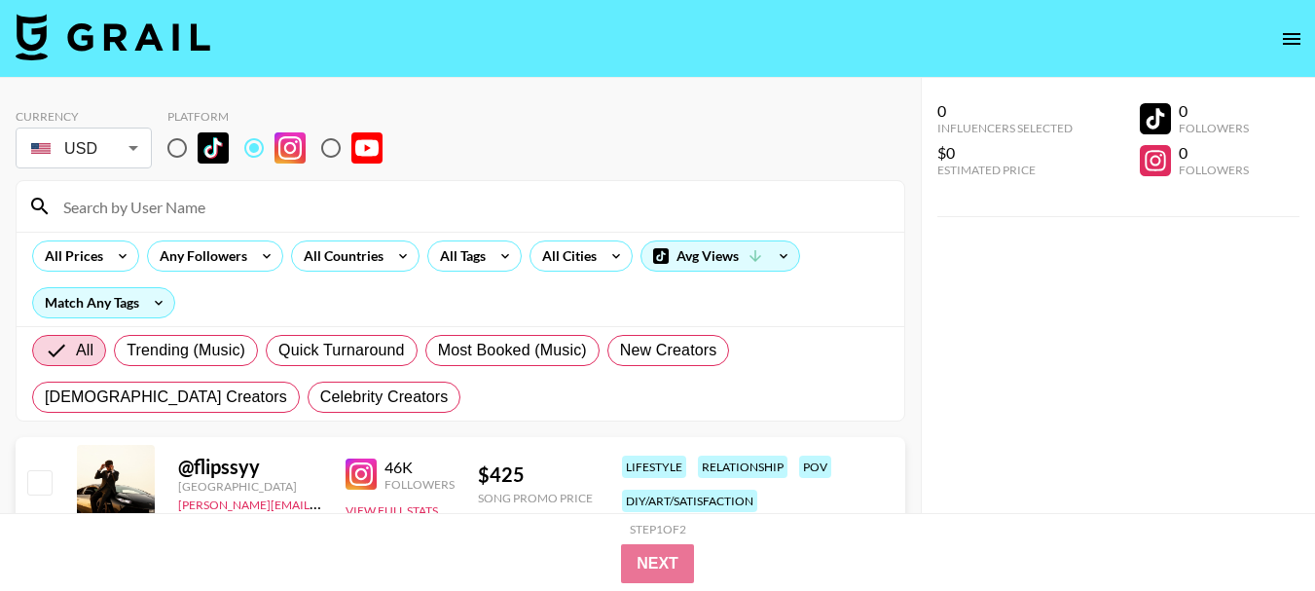
paste input "nettlesandpetals"
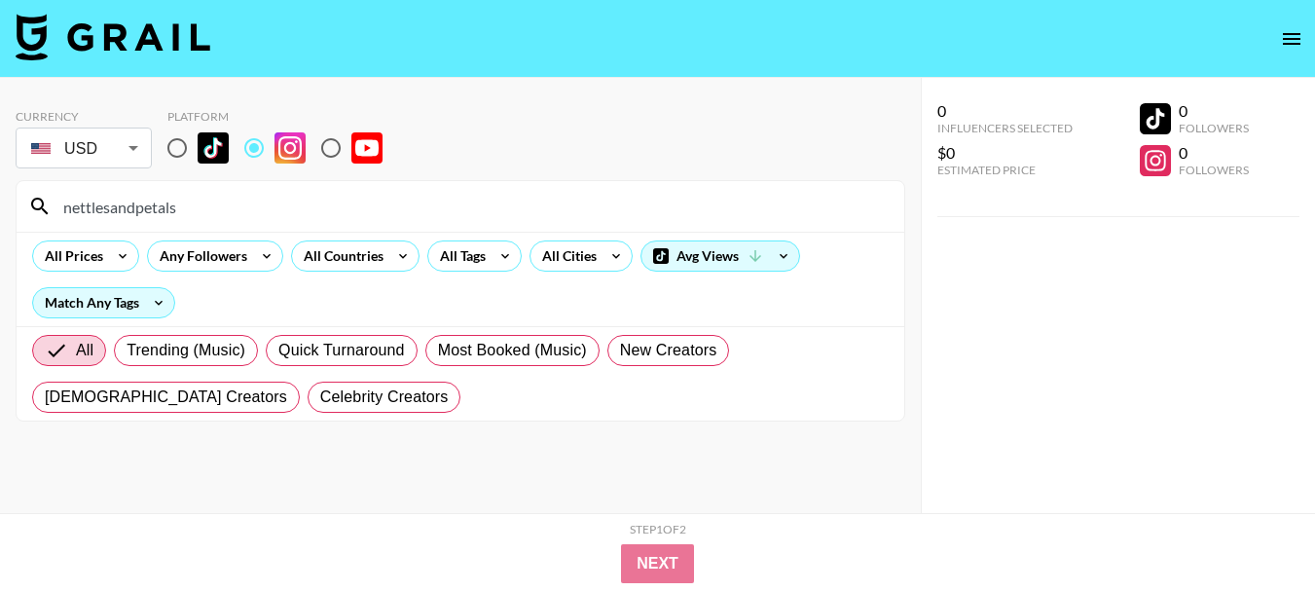
type input "nettlesandpetals"
click at [135, 203] on input "nettlesandpetals" at bounding box center [472, 206] width 841 height 31
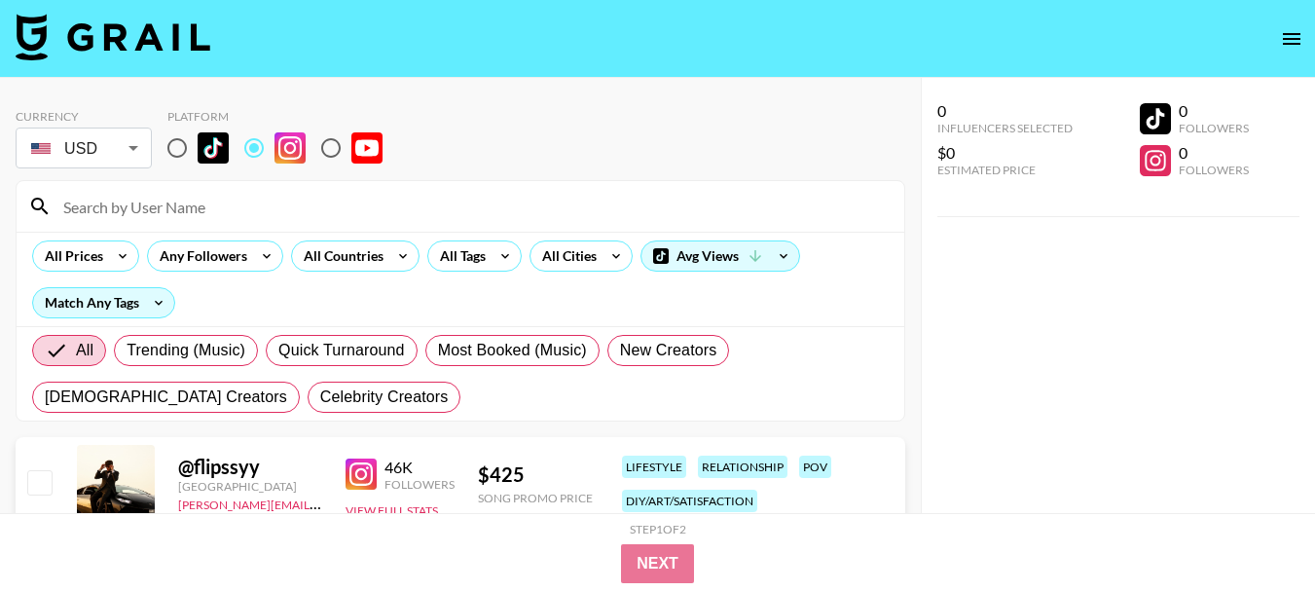
paste input "geobeckly"
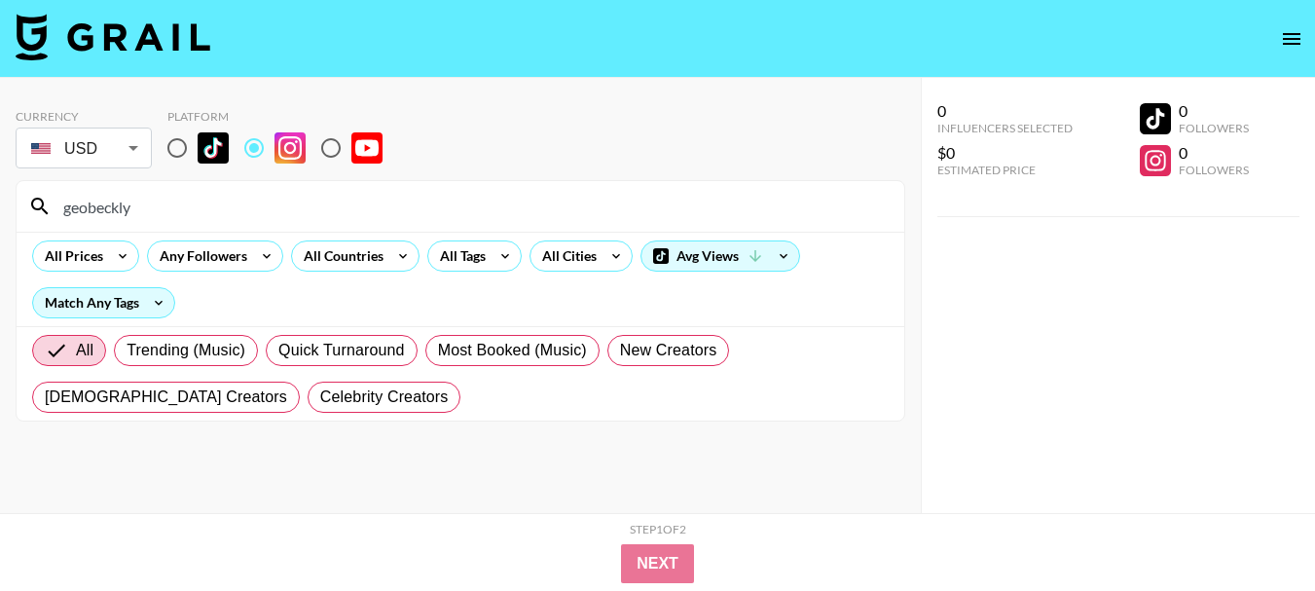
type input "geobeckly"
click at [105, 209] on input "geobeckly" at bounding box center [472, 206] width 841 height 31
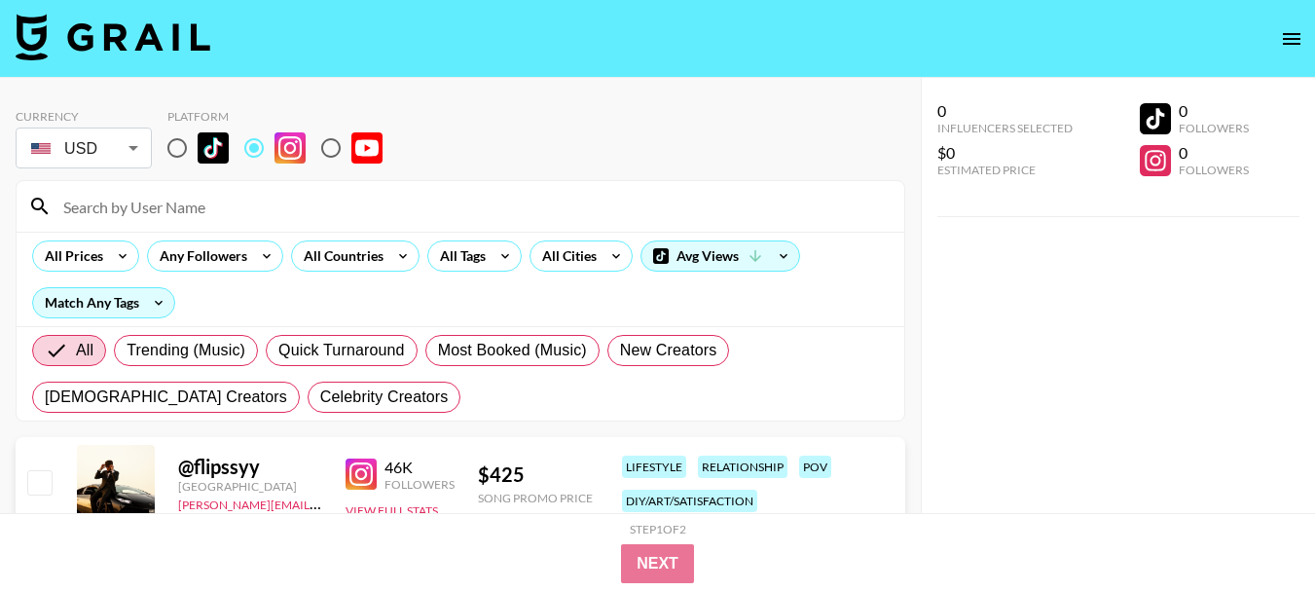
paste input "thephysicsgirl"
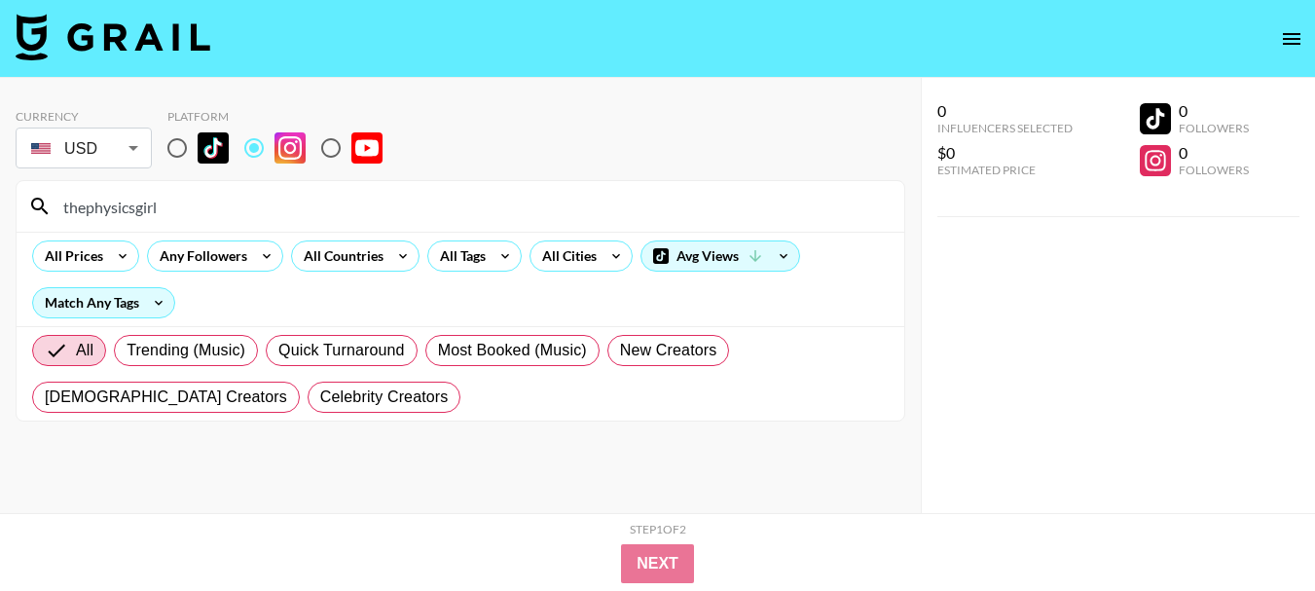
type input "thephysicsgirl"
